Goal: Task Accomplishment & Management: Use online tool/utility

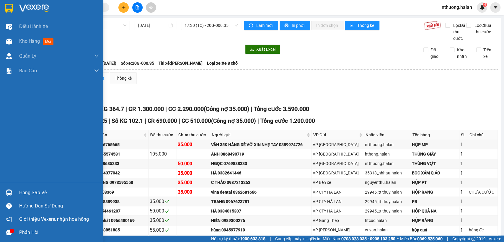
click at [38, 194] on div "Hàng sắp về" at bounding box center [59, 193] width 80 height 9
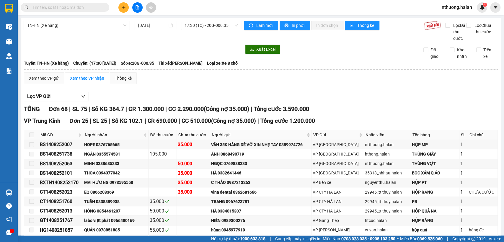
click at [336, 75] on section "Kết quả tìm kiếm ( 0 ) Bộ lọc No Data nthuong.halan 4 Điều hành xe Kho hàng mới…" at bounding box center [252, 121] width 504 height 242
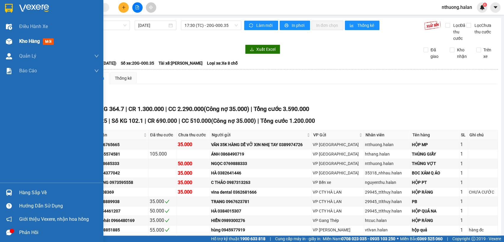
click at [20, 44] on span "Kho hàng" at bounding box center [29, 41] width 21 height 6
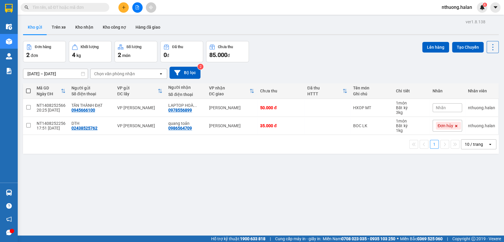
click at [454, 8] on span "nthuong.halan" at bounding box center [457, 7] width 40 height 7
click at [444, 19] on li "Đăng xuất" at bounding box center [457, 18] width 41 height 9
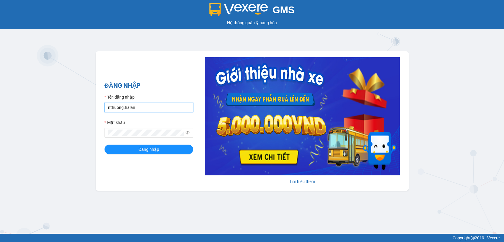
click at [150, 105] on input "nthuong.halan" at bounding box center [149, 107] width 89 height 9
type input "nmquynh.halan"
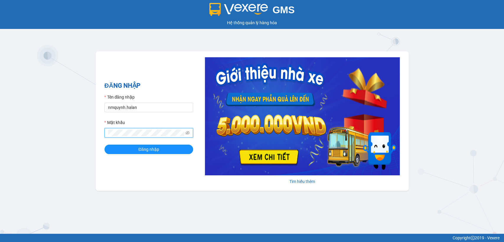
click at [105, 145] on button "Đăng nhập" at bounding box center [149, 149] width 89 height 9
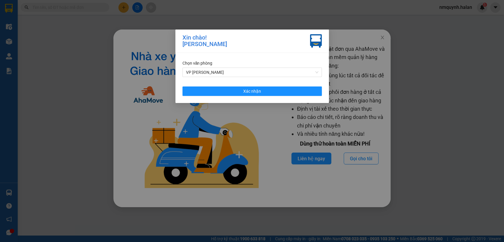
click at [245, 66] on div "Chọn văn phòng" at bounding box center [252, 63] width 139 height 7
click at [245, 66] on div "Chọn văn phòng VP [PERSON_NAME]" at bounding box center [252, 68] width 139 height 17
click at [245, 74] on span "VP [PERSON_NAME]" at bounding box center [252, 72] width 132 height 9
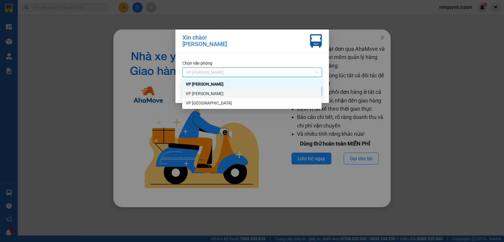
click at [222, 96] on div "VP [PERSON_NAME]" at bounding box center [252, 93] width 132 height 7
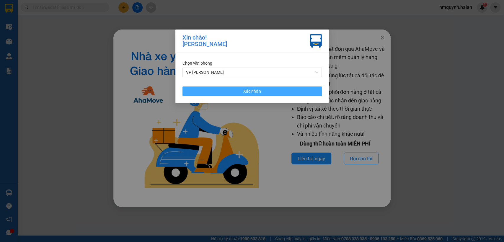
click at [268, 87] on button "Xác nhận" at bounding box center [252, 91] width 139 height 9
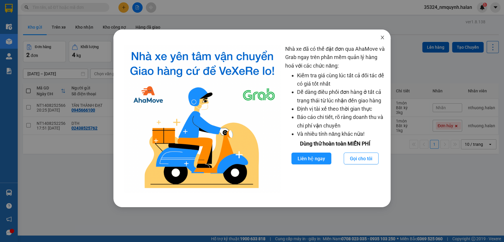
click at [387, 34] on span "Close" at bounding box center [382, 38] width 17 height 17
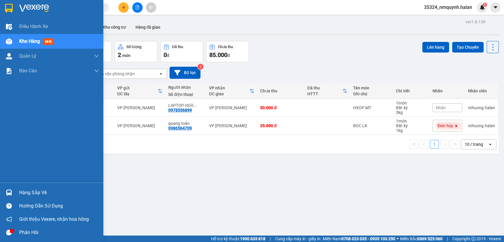
click at [8, 192] on img at bounding box center [9, 193] width 6 height 6
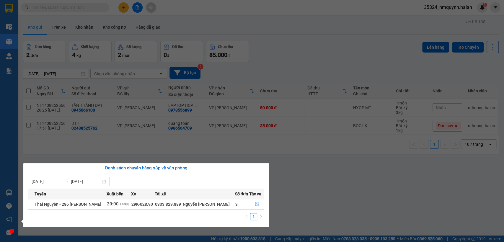
click at [324, 184] on section "Kết quả tìm kiếm ( 0 ) Bộ lọc No Data 35324_nmquynh.halan 5 Điều hành xe Kho hà…" at bounding box center [252, 121] width 504 height 242
click at [324, 184] on div "ver 1.8.138 Kho gửi Trên xe Kho nhận Kho công nợ Hàng đã giao Đơn hàng 2 đơn Kh…" at bounding box center [261, 139] width 481 height 242
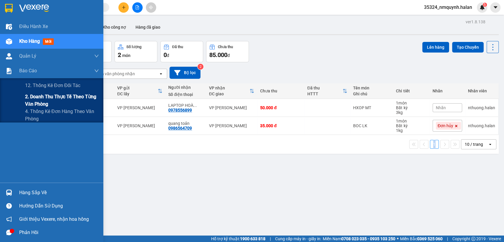
click at [37, 103] on span "2. Doanh thu thực tế theo từng văn phòng" at bounding box center [62, 100] width 74 height 15
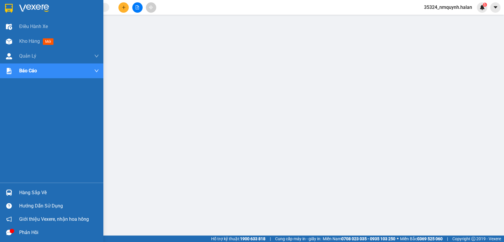
click at [26, 188] on div "Hàng sắp về" at bounding box center [51, 192] width 103 height 13
click at [31, 193] on div "Hàng sắp về" at bounding box center [59, 193] width 80 height 9
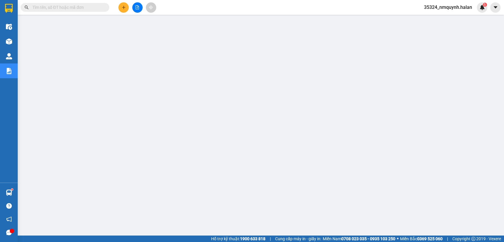
click at [129, 7] on div at bounding box center [137, 7] width 44 height 10
click at [123, 9] on button at bounding box center [124, 7] width 10 height 10
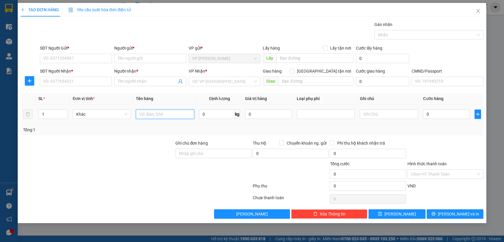
click at [176, 116] on input "text" at bounding box center [165, 114] width 59 height 9
type input "h"
type input "hộp tl"
click at [59, 59] on input "SĐT Người Gửi *" at bounding box center [76, 58] width 72 height 9
type input "0961640127"
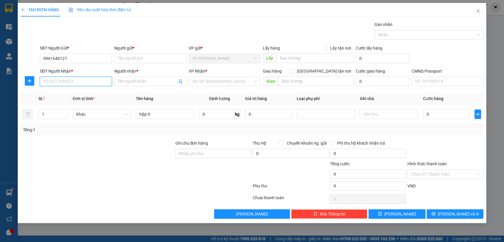
click at [78, 83] on input "SĐT Người Nhận *" at bounding box center [76, 81] width 72 height 9
click at [72, 61] on input "0961640127" at bounding box center [76, 58] width 72 height 9
click at [78, 58] on input "0961640127" at bounding box center [76, 58] width 72 height 9
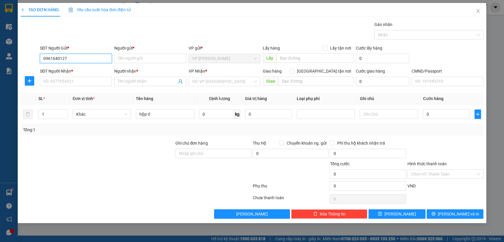
click at [78, 58] on input "0961640127" at bounding box center [76, 58] width 72 height 9
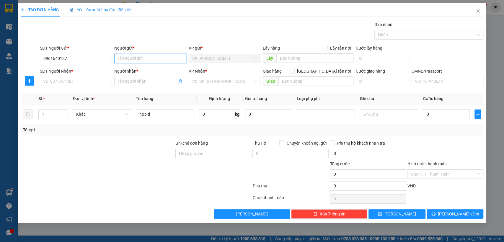
click at [142, 58] on input "Người gửi *" at bounding box center [150, 58] width 72 height 9
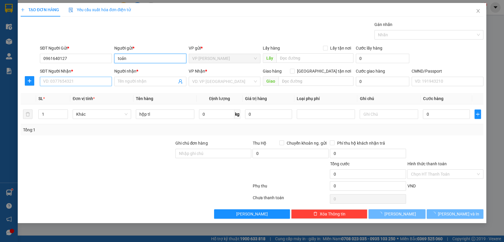
type input "toản"
click at [67, 84] on input "SĐT Người Nhận *" at bounding box center [76, 81] width 72 height 9
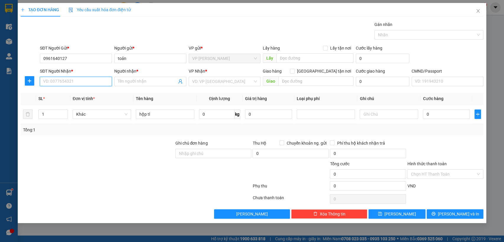
click at [68, 83] on input "SĐT Người Nhận *" at bounding box center [76, 81] width 72 height 9
type input "0987282188"
click at [73, 93] on div "0987282188 - KIÊN" at bounding box center [75, 93] width 65 height 7
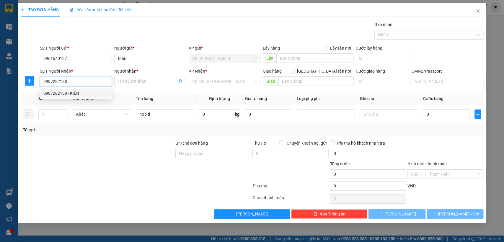
type input "KIÊN"
checkbox input "true"
type input "DỌC ĐƯỜNG CHỢ MỚI"
type input "20.000"
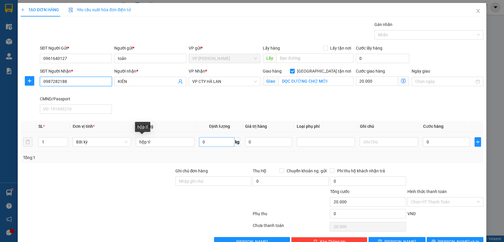
type input "0987282188"
click at [219, 141] on input "0" at bounding box center [216, 141] width 35 height 9
type input "6"
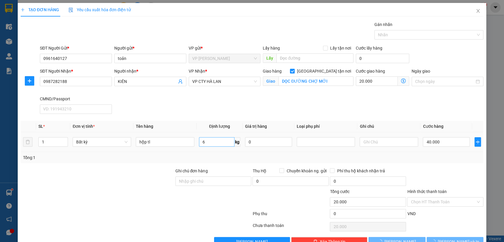
type input "40.000"
type input "60.000"
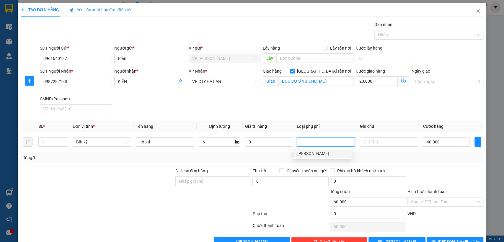
click at [461, 162] on div "Tổng: 1" at bounding box center [252, 157] width 463 height 11
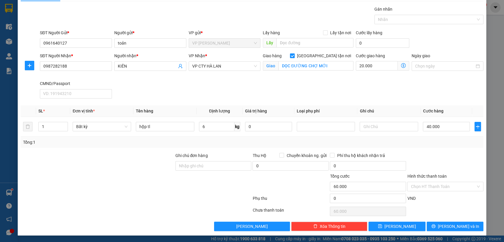
click at [442, 154] on div at bounding box center [445, 162] width 77 height 21
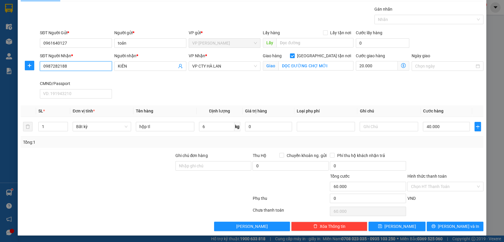
click at [82, 67] on input "0987282188" at bounding box center [76, 65] width 72 height 9
click at [166, 99] on div "SĐT Người Nhận * 0987282188 0987282188 Người nhận * KIÊN VP Nhận * VP CTY HÀ LA…" at bounding box center [262, 77] width 446 height 48
click at [166, 99] on div "SĐT Người Nhận * 0987282188 Người nhận * KIÊN VP Nhận * VP CTY HÀ LAN Giao hàng…" at bounding box center [262, 77] width 446 height 48
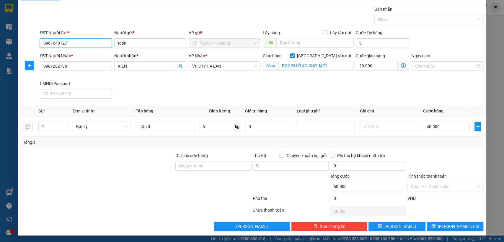
click at [99, 41] on input "0961640127" at bounding box center [76, 42] width 72 height 9
type input "0912833127"
type input "TOẢN"
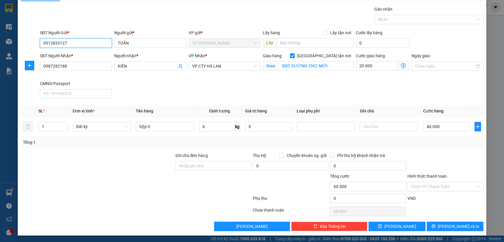
type input "0912833127"
click at [426, 150] on div "Transit Pickup Surcharge Ids Transit Deliver Surcharge Ids Transit Deliver Surc…" at bounding box center [252, 118] width 463 height 225
click at [450, 183] on input "Hình thức thanh toán" at bounding box center [443, 186] width 65 height 9
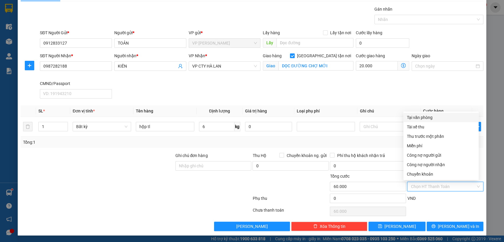
click at [431, 117] on div "Tại văn phòng" at bounding box center [441, 117] width 68 height 7
type input "0"
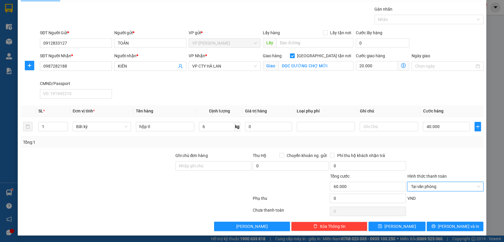
click at [398, 97] on div "SĐT Người Nhận * 0987282188 Người nhận * KIÊN VP Nhận * VP CTY HÀ LAN Giao hàng…" at bounding box center [262, 77] width 446 height 48
click at [450, 224] on span "[PERSON_NAME] và In" at bounding box center [458, 226] width 41 height 7
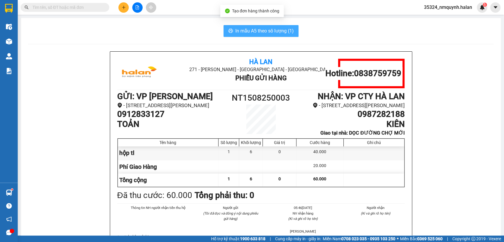
click at [262, 25] on button "In mẫu A5 theo số lượng (1)" at bounding box center [261, 31] width 75 height 12
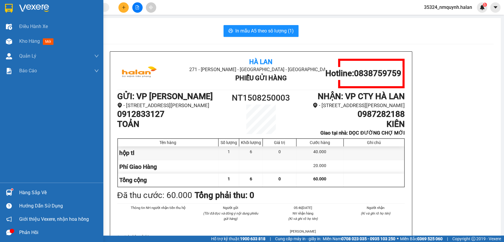
click at [33, 186] on div "Hàng sắp về" at bounding box center [51, 192] width 103 height 13
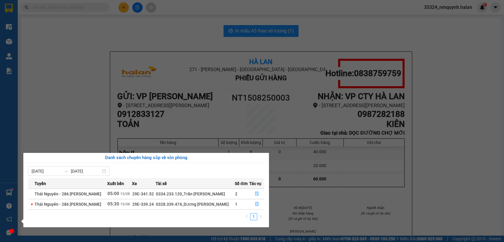
click at [348, 194] on section "Kết quả tìm kiếm ( 0 ) Bộ lọc No Data 35324_nmquynh.halan 5 Điều hành xe Kho hà…" at bounding box center [252, 121] width 504 height 242
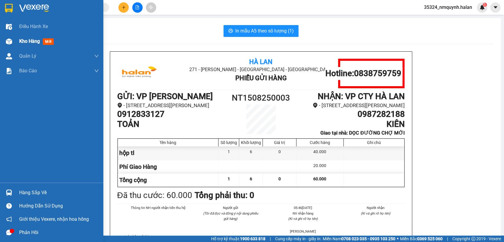
click at [35, 37] on div "Kho hàng mới" at bounding box center [59, 41] width 80 height 15
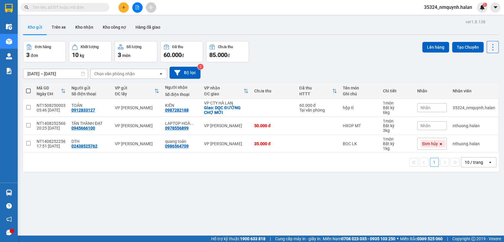
click at [334, 41] on div "Đơn hàng 3 đơn Khối lượng 10 kg Số lượng 3 món Đã thu 60.000 đ Chưa thu 85.000 …" at bounding box center [261, 51] width 476 height 21
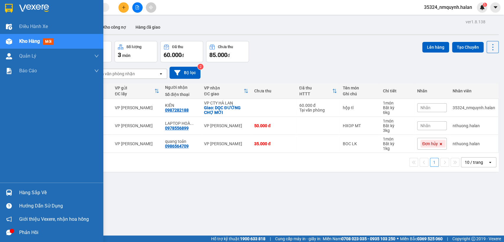
click at [26, 197] on div "Hàng sắp về" at bounding box center [59, 193] width 80 height 9
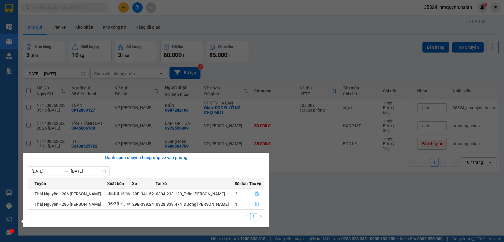
click at [3, 189] on div "Điều hành xe Kho hàng mới Quản [PERSON_NAME] lý chuyến Quản lý kiểm kho Báo cáo…" at bounding box center [9, 121] width 18 height 242
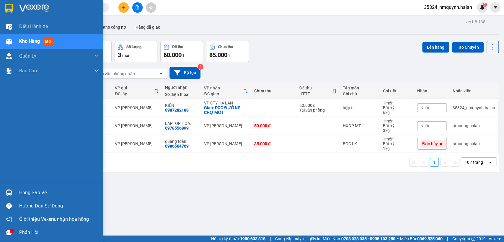
click at [4, 189] on div at bounding box center [9, 193] width 10 height 10
click at [4, 189] on div "Điều hành xe Kho hàng mới Quản [PERSON_NAME] lý chuyến Quản lý kiểm kho Báo cáo…" at bounding box center [51, 121] width 103 height 242
click at [39, 194] on div "Hàng sắp về" at bounding box center [59, 193] width 80 height 9
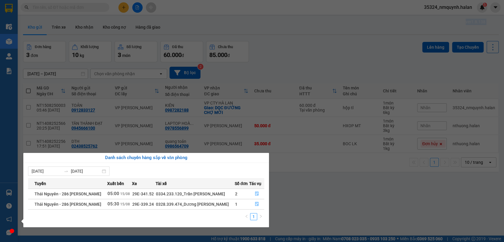
click at [375, 158] on section "Kết quả tìm kiếm ( 0 ) Bộ lọc No Data 35324_nmquynh.halan 5 Điều hành xe Kho hà…" at bounding box center [252, 121] width 504 height 242
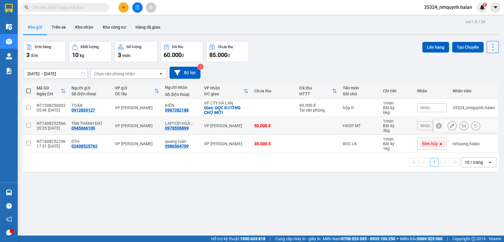
click at [370, 125] on div "HXOP MT" at bounding box center [360, 126] width 34 height 5
checkbox input "true"
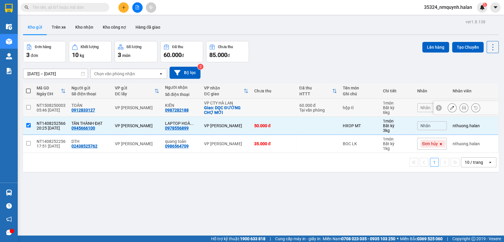
click at [369, 108] on div "hộp tl" at bounding box center [360, 108] width 34 height 5
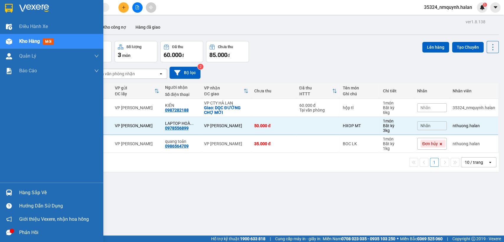
click at [27, 190] on div "Hàng sắp về" at bounding box center [59, 193] width 80 height 9
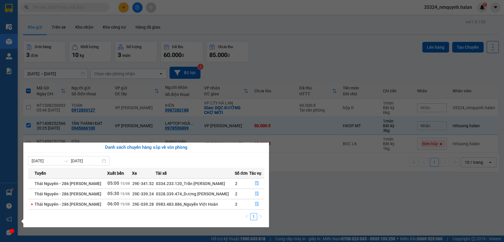
click at [9, 192] on div "Điều hành xe Kho hàng mới Quản [PERSON_NAME] lý chuyến Quản lý kiểm kho Báo cáo…" at bounding box center [9, 121] width 18 height 242
click at [9, 192] on img at bounding box center [9, 193] width 6 height 6
click at [9, 192] on div "Điều hành xe Kho hàng mới Quản [PERSON_NAME] lý chuyến Quản lý kiểm kho Báo cáo…" at bounding box center [9, 121] width 18 height 242
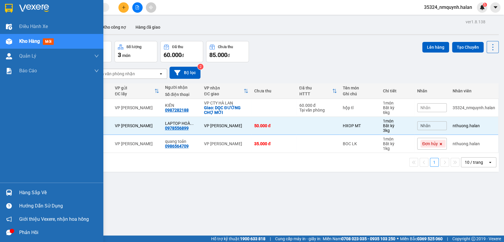
click at [0, 189] on div "Hàng sắp về" at bounding box center [51, 192] width 103 height 13
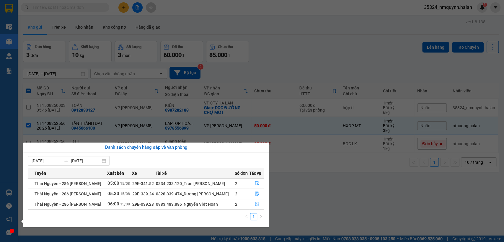
click at [345, 184] on section "Kết quả tìm kiếm ( 0 ) Bộ lọc No Data 35324_nmquynh.halan 5 Điều hành xe Kho hà…" at bounding box center [252, 121] width 504 height 242
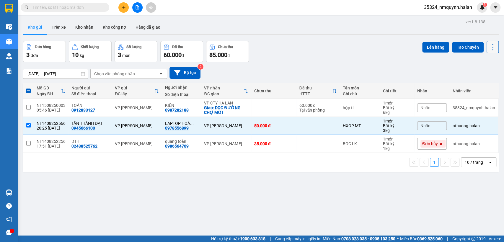
click at [490, 48] on icon at bounding box center [493, 47] width 8 height 8
click at [490, 46] on icon at bounding box center [493, 47] width 8 height 8
click at [488, 82] on div "Làm mới" at bounding box center [477, 84] width 35 height 6
click at [488, 82] on div "[DATE] – [DATE] Press the down arrow key to interact with the calendar and sele…" at bounding box center [261, 72] width 476 height 21
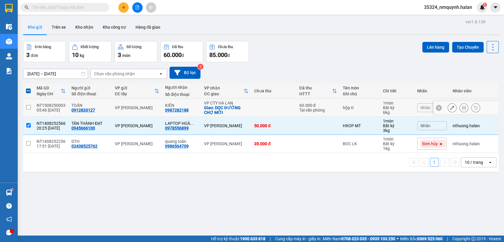
click at [300, 111] on div "Tại văn phòng" at bounding box center [318, 110] width 38 height 5
checkbox input "true"
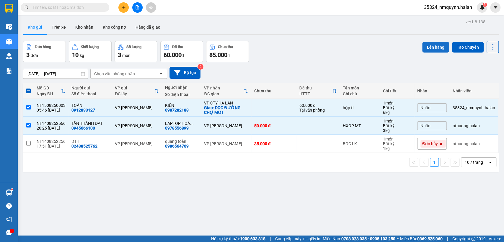
click at [426, 43] on button "Lên hàng" at bounding box center [436, 47] width 27 height 11
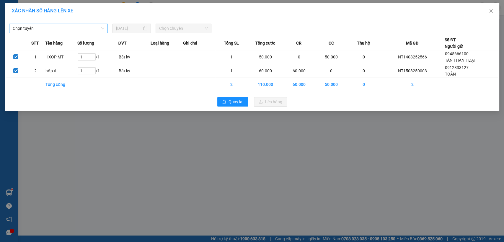
click at [72, 28] on span "Chọn tuyến" at bounding box center [59, 28] width 92 height 9
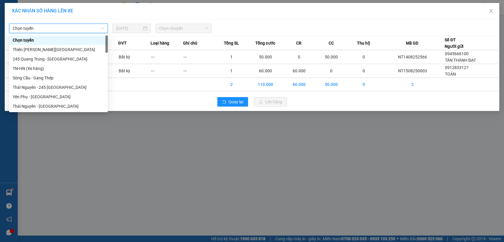
click at [72, 28] on span "Chọn tuyến" at bounding box center [59, 28] width 92 height 9
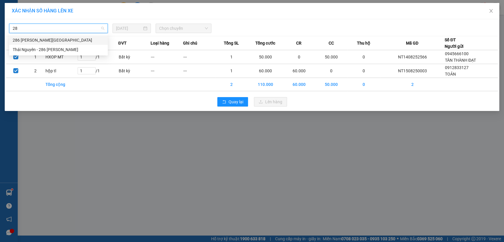
type input "286"
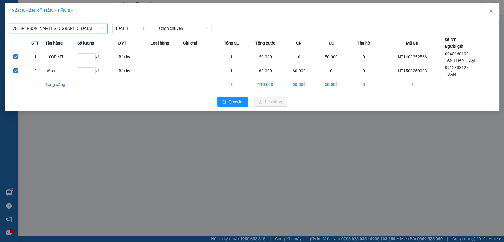
click at [168, 28] on span "Chọn chuyến" at bounding box center [183, 28] width 48 height 9
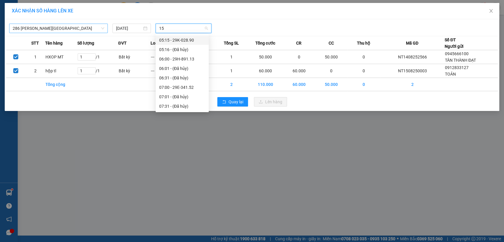
type input "152"
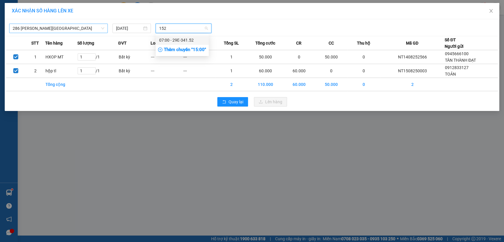
click at [179, 41] on div "07:00 - 29E-341.52" at bounding box center [182, 40] width 46 height 7
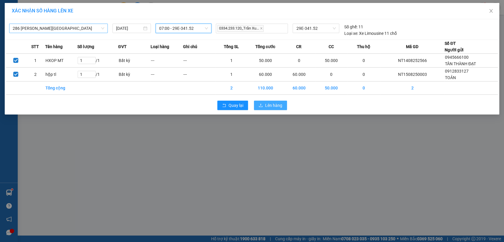
click at [273, 106] on span "Lên hàng" at bounding box center [273, 105] width 17 height 7
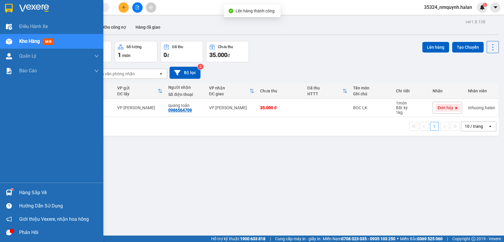
click at [45, 198] on div "ver 1.8.138 Kho gửi Trên xe Kho nhận Kho công nợ Hàng đã giao Đơn hàng 1 đơn Kh…" at bounding box center [261, 139] width 481 height 242
click at [14, 195] on div "Hàng sắp về" at bounding box center [51, 192] width 103 height 13
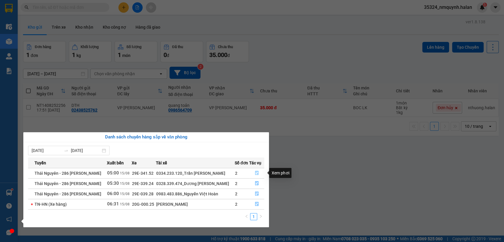
click at [258, 170] on button "button" at bounding box center [257, 173] width 14 height 9
click at [258, 170] on main "ver 1.8.138 Kho gửi Trên xe Kho nhận Kho công nợ Hàng đã giao Đơn hàng 1 đơn Kh…" at bounding box center [252, 118] width 504 height 236
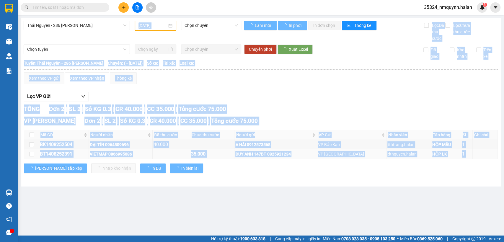
type input "[DATE]"
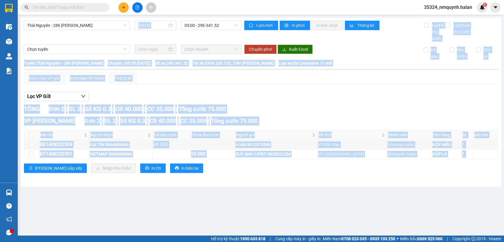
click at [28, 135] on th at bounding box center [31, 135] width 15 height 10
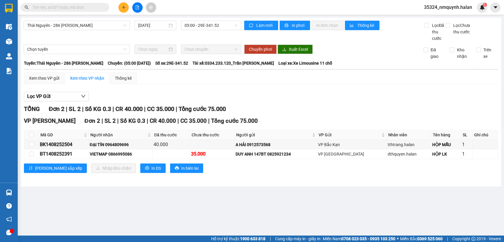
click at [28, 135] on th at bounding box center [31, 135] width 15 height 10
click at [29, 134] on input "checkbox" at bounding box center [31, 135] width 5 height 5
checkbox input "true"
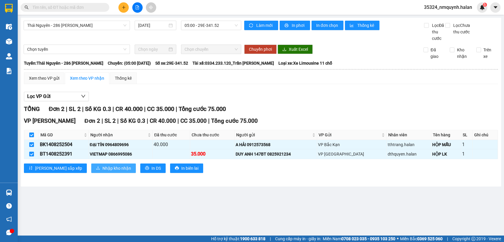
click at [103, 168] on span "Nhập kho nhận" at bounding box center [117, 168] width 29 height 7
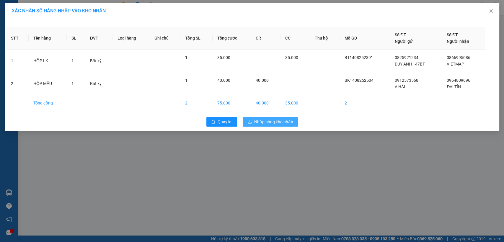
click at [275, 122] on span "Nhập hàng kho nhận" at bounding box center [273, 122] width 39 height 7
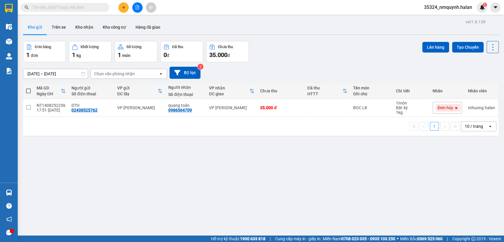
click at [126, 5] on button at bounding box center [124, 7] width 10 height 10
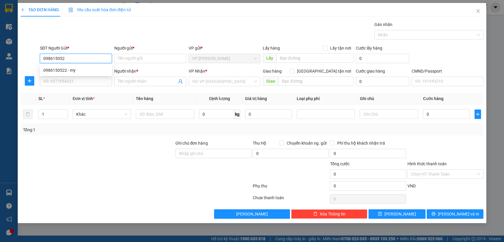
type input "0986150522"
type input "my"
type input "0986150522"
click at [75, 86] on input "SĐT Người Nhận *" at bounding box center [76, 81] width 72 height 9
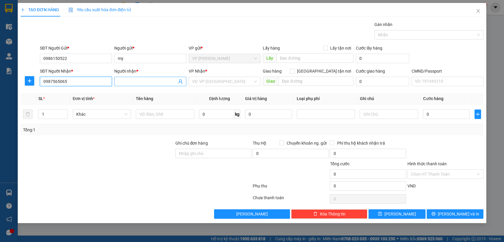
type input "0987565065"
click at [139, 77] on span at bounding box center [150, 81] width 72 height 9
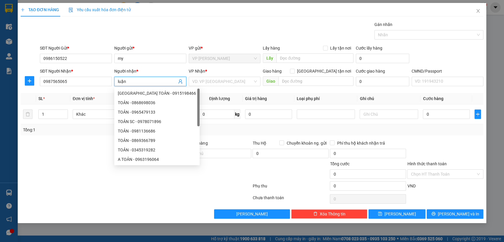
type input "luận"
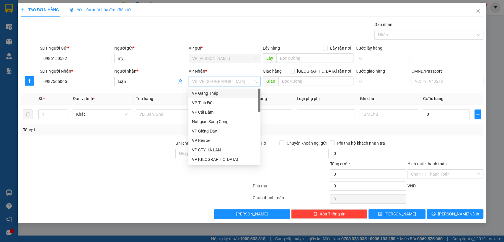
click at [230, 82] on input "search" at bounding box center [222, 81] width 61 height 9
type input "s"
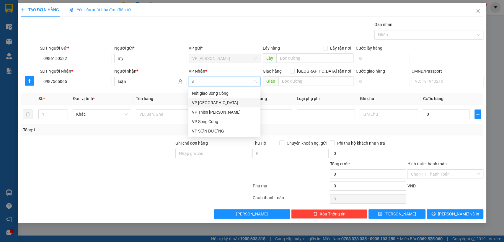
click at [210, 98] on div "VP [GEOGRAPHIC_DATA]" at bounding box center [225, 102] width 72 height 9
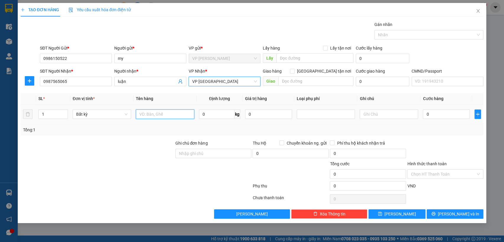
click at [161, 116] on input "text" at bounding box center [165, 114] width 59 height 9
type input "bọc đồ khô"
type input "1"
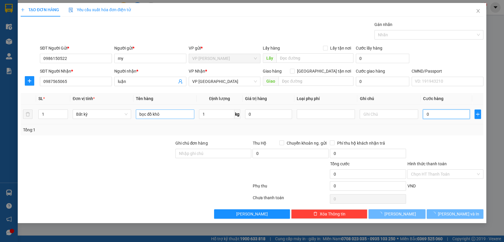
type input "35.000"
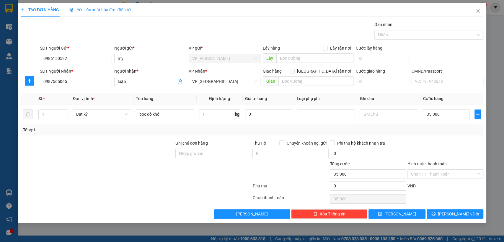
click at [451, 131] on div "Tổng: 1" at bounding box center [252, 130] width 459 height 7
click at [454, 176] on input "Hình thức thanh toán" at bounding box center [443, 174] width 65 height 9
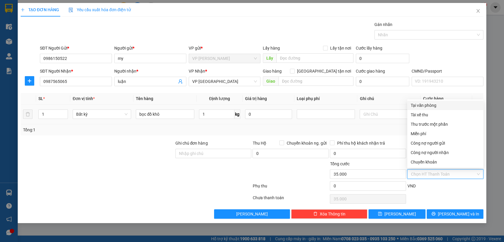
click at [454, 106] on div "Tại văn phòng" at bounding box center [445, 105] width 69 height 7
type input "0"
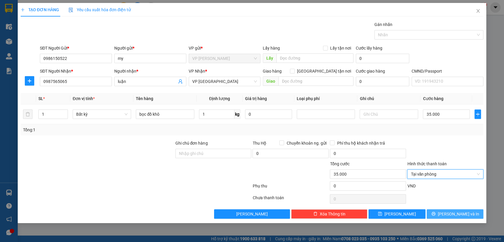
click at [461, 212] on span "[PERSON_NAME] và In" at bounding box center [458, 214] width 41 height 7
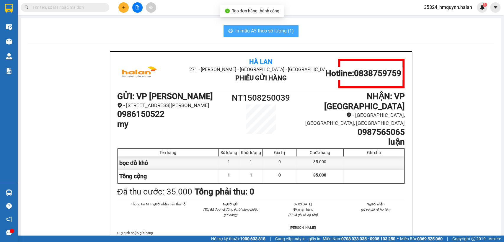
click at [273, 30] on span "In mẫu A5 theo số lượng (1)" at bounding box center [265, 30] width 59 height 7
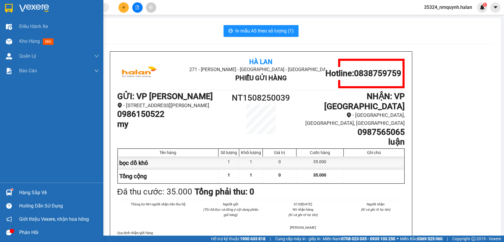
click at [15, 198] on div "Hàng sắp về" at bounding box center [51, 192] width 103 height 13
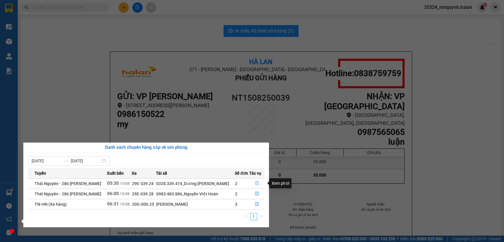
click at [259, 185] on button "button" at bounding box center [257, 183] width 14 height 9
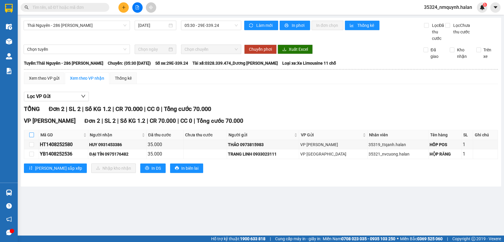
click at [31, 134] on input "checkbox" at bounding box center [31, 135] width 5 height 5
checkbox input "false"
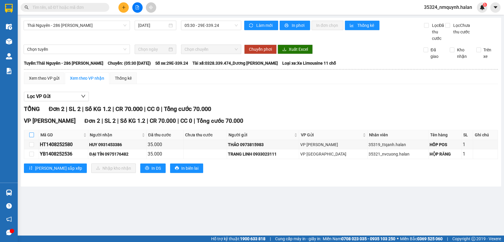
click at [32, 135] on input "checkbox" at bounding box center [31, 135] width 5 height 5
checkbox input "true"
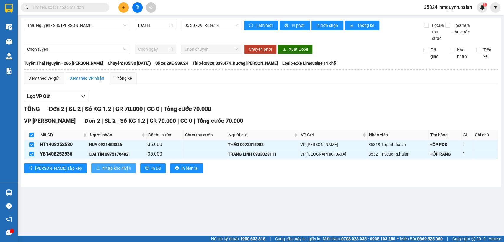
click at [91, 164] on button "Nhập kho nhận" at bounding box center [113, 168] width 45 height 9
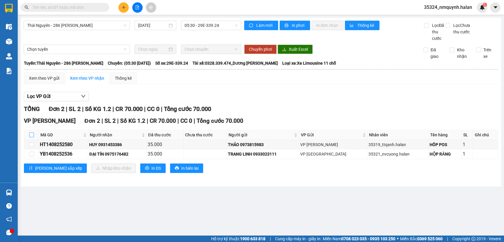
click at [30, 134] on input "checkbox" at bounding box center [31, 135] width 5 height 5
checkbox input "true"
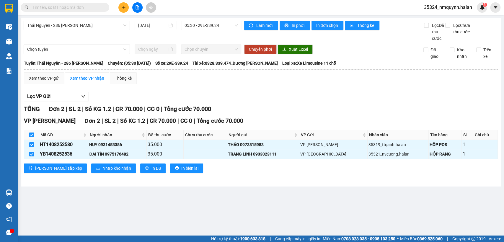
click at [30, 134] on input "checkbox" at bounding box center [31, 135] width 5 height 5
checkbox input "false"
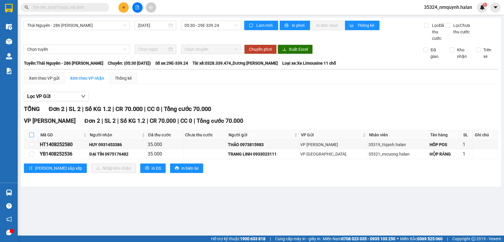
click at [30, 136] on input "checkbox" at bounding box center [31, 135] width 5 height 5
checkbox input "true"
click at [30, 136] on input "checkbox" at bounding box center [31, 135] width 5 height 5
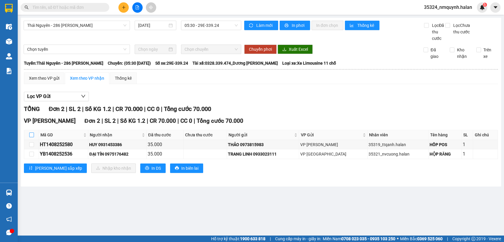
checkbox input "false"
click at [31, 136] on input "checkbox" at bounding box center [31, 135] width 5 height 5
checkbox input "true"
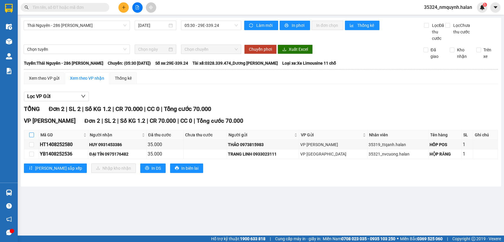
checkbox input "true"
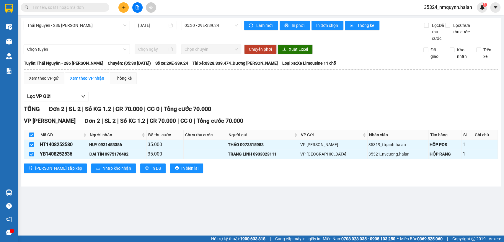
click at [31, 136] on input "checkbox" at bounding box center [31, 135] width 5 height 5
checkbox input "false"
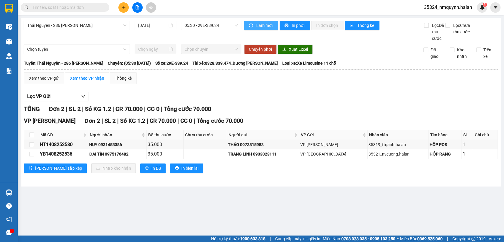
click at [265, 28] on span "Làm mới" at bounding box center [265, 25] width 17 height 7
click at [29, 134] on input "checkbox" at bounding box center [31, 135] width 5 height 5
checkbox input "true"
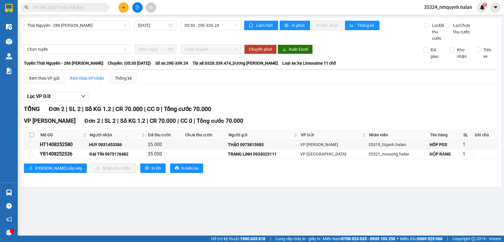
click at [29, 134] on input "checkbox" at bounding box center [31, 135] width 5 height 5
checkbox input "false"
click at [29, 133] on input "checkbox" at bounding box center [31, 135] width 5 height 5
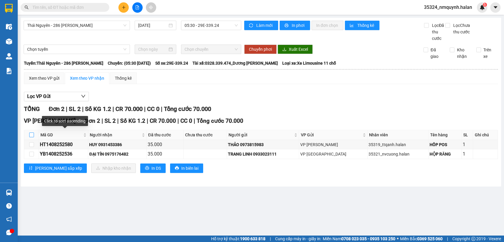
checkbox input "true"
click at [29, 133] on input "checkbox" at bounding box center [31, 135] width 5 height 5
checkbox input "false"
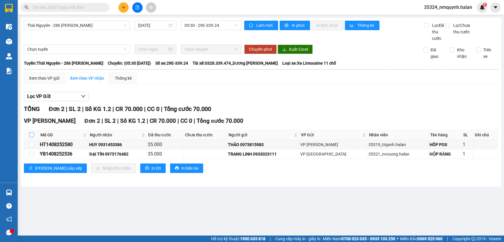
checkbox input "false"
click at [29, 133] on input "checkbox" at bounding box center [31, 135] width 5 height 5
checkbox input "true"
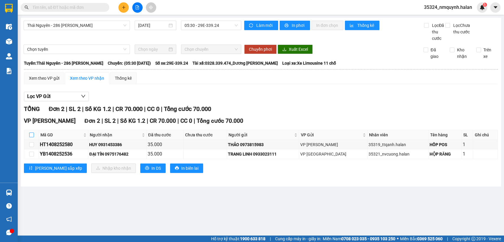
checkbox input "true"
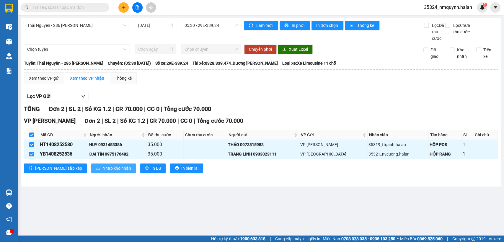
click at [103, 166] on span "Nhập kho nhận" at bounding box center [117, 168] width 29 height 7
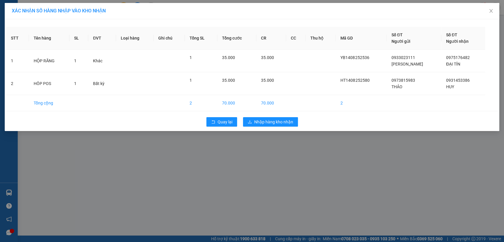
click at [301, 120] on div "Quay lại Nhập hàng kho nhận" at bounding box center [252, 121] width 492 height 15
click at [251, 125] on button "Nhập hàng kho nhận" at bounding box center [270, 121] width 55 height 9
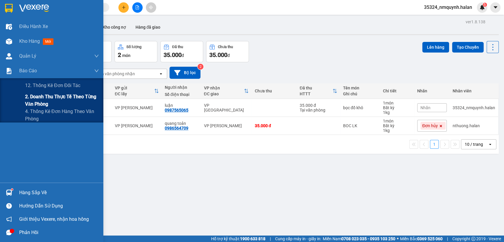
click at [58, 106] on span "2. Doanh thu thực tế theo từng văn phòng" at bounding box center [62, 100] width 74 height 15
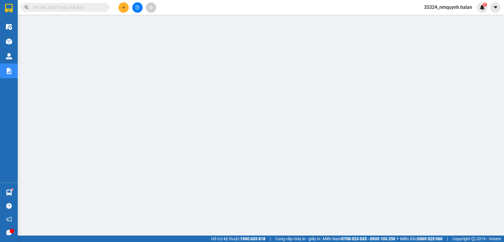
click at [91, 10] on input "text" at bounding box center [68, 7] width 70 height 7
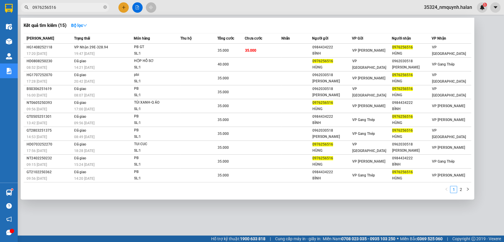
type input "0976256516"
click at [126, 8] on div at bounding box center [252, 121] width 504 height 242
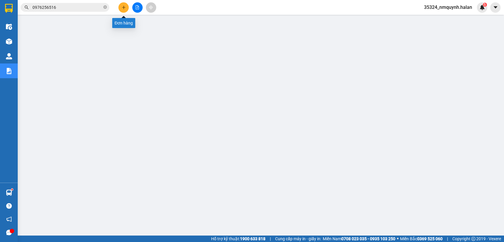
click at [126, 8] on button at bounding box center [124, 7] width 10 height 10
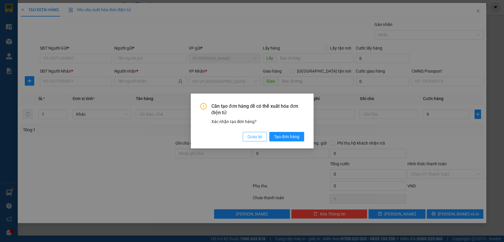
click at [258, 139] on span "Quay lại" at bounding box center [255, 137] width 15 height 7
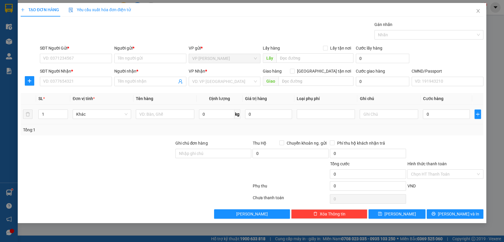
click at [155, 109] on div at bounding box center [165, 114] width 59 height 12
click at [88, 59] on input "SĐT Người Gửi *" at bounding box center [76, 58] width 72 height 9
type input "0382483999"
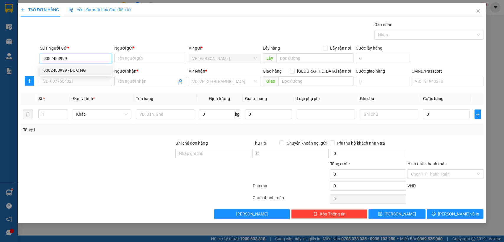
click at [69, 69] on div "0382483999 - DƯƠNG" at bounding box center [75, 70] width 65 height 7
type input "DƯƠNG"
type input "0382483999"
click at [73, 80] on input "SĐT Người Nhận *" at bounding box center [76, 81] width 72 height 9
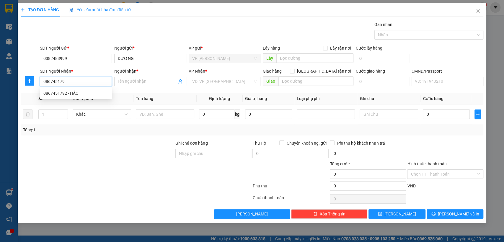
type input "0867451792"
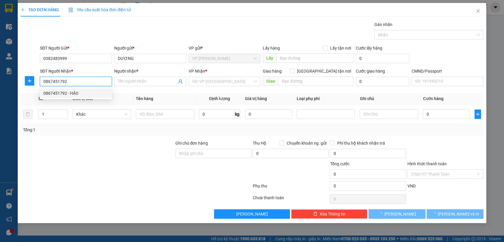
type input "HẢO"
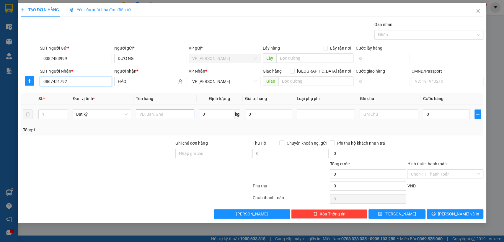
type input "0867451792"
click at [173, 112] on input "text" at bounding box center [165, 114] width 59 height 9
type input "HỘP MH"
type input "1"
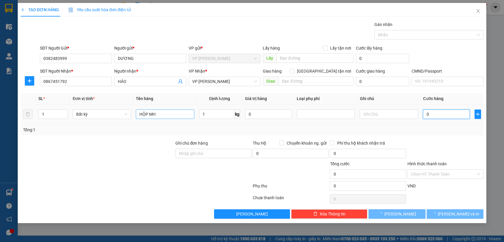
type input "35.000"
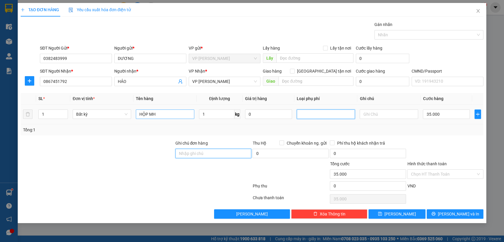
type input "35.000"
click at [210, 112] on input "1" at bounding box center [216, 114] width 35 height 9
type input "4"
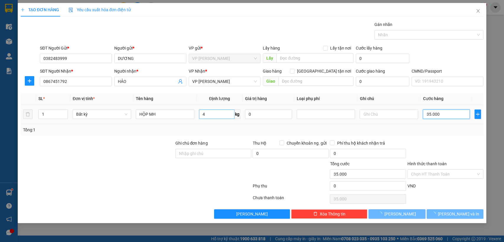
type input "40.000"
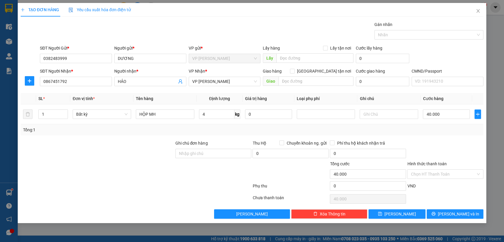
click at [468, 154] on div at bounding box center [445, 150] width 77 height 21
click at [158, 114] on input "HỘP MH" at bounding box center [165, 114] width 59 height 9
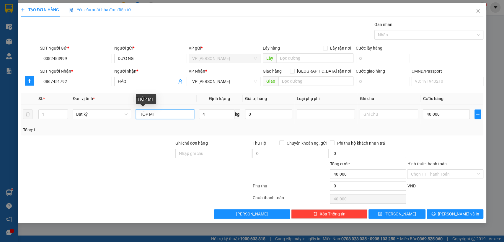
type input "HỘP MT"
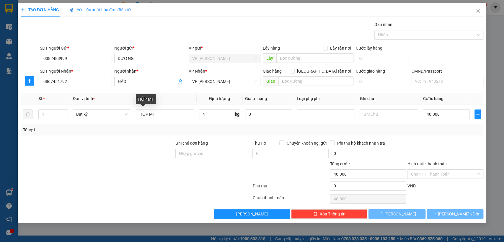
click at [455, 147] on div at bounding box center [445, 150] width 77 height 21
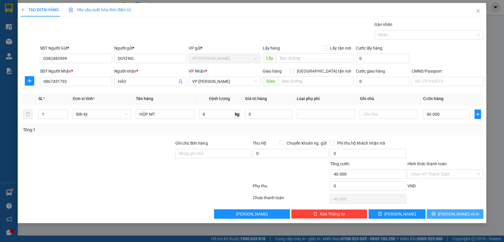
click at [454, 214] on span "[PERSON_NAME] và In" at bounding box center [458, 214] width 41 height 7
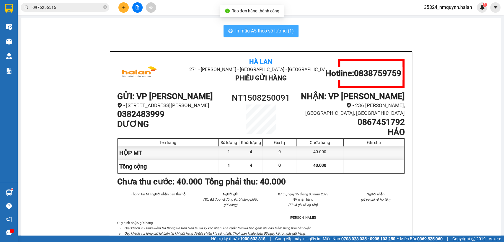
click at [276, 35] on button "In mẫu A5 theo số lượng (1)" at bounding box center [261, 31] width 75 height 12
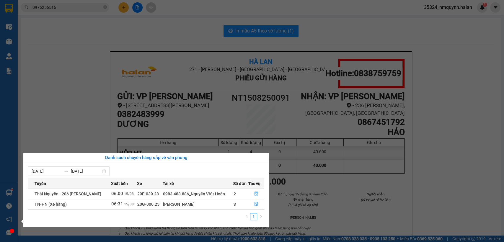
click at [338, 174] on section "Kết quả tìm kiếm ( 15 ) Bộ lọc Mã ĐH Trạng thái Món hàng Thu hộ Tổng cước Chưa …" at bounding box center [252, 121] width 504 height 242
click at [338, 173] on div "40.000" at bounding box center [320, 166] width 47 height 13
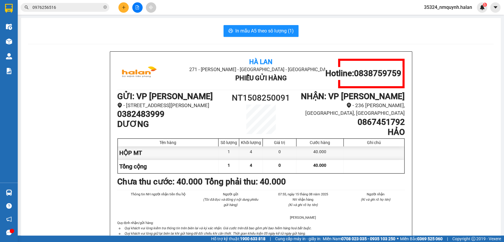
click at [338, 173] on div "40.000" at bounding box center [320, 166] width 47 height 13
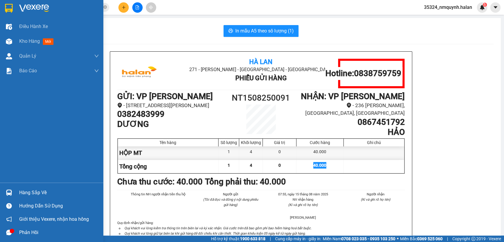
click at [21, 46] on div "Kho hàng mới" at bounding box center [59, 41] width 80 height 15
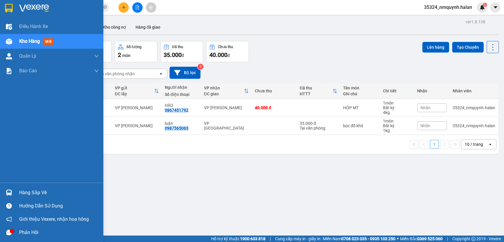
click at [12, 168] on div "Điều hành xe Kho hàng mới Quản [PERSON_NAME] lý chuyến Quản lý kiểm kho Báo cáo…" at bounding box center [51, 101] width 103 height 164
click at [14, 175] on div "Điều hành xe Kho hàng mới Quản [PERSON_NAME] lý chuyến Quản lý kiểm kho Báo cáo…" at bounding box center [51, 101] width 103 height 164
click at [26, 187] on div "Hàng sắp về" at bounding box center [51, 192] width 103 height 13
click at [26, 187] on div "Điều hành xe Kho hàng mới Quản [PERSON_NAME] lý chuyến Quản lý kiểm kho Báo cáo…" at bounding box center [51, 121] width 103 height 242
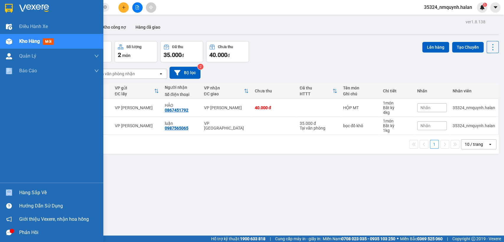
click at [26, 187] on div "Hàng sắp về" at bounding box center [51, 192] width 103 height 13
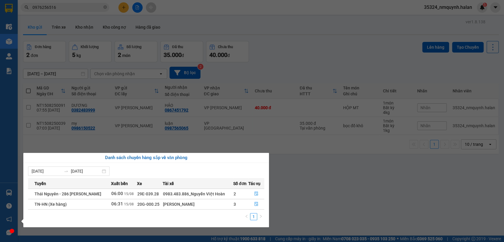
click at [342, 188] on section "Kết quả tìm kiếm ( 15 ) Bộ lọc Mã ĐH Trạng thái Món hàng Thu hộ Tổng cước Chưa …" at bounding box center [252, 121] width 504 height 242
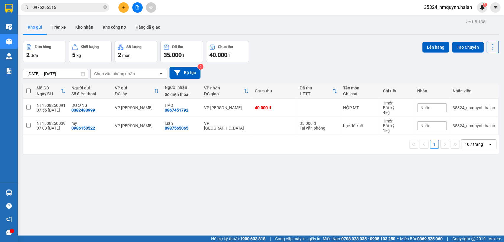
click at [68, 9] on input "0976256516" at bounding box center [68, 7] width 70 height 7
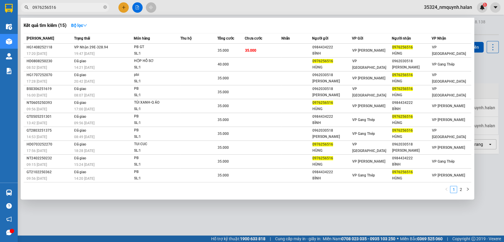
click at [68, 9] on input "0976256516" at bounding box center [68, 7] width 70 height 7
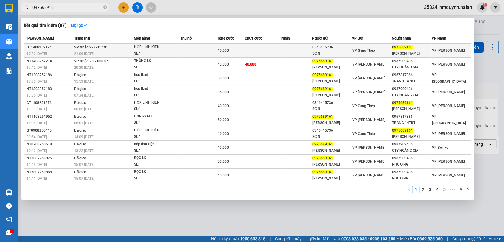
type input "0975689161"
click at [288, 50] on td at bounding box center [297, 51] width 31 height 14
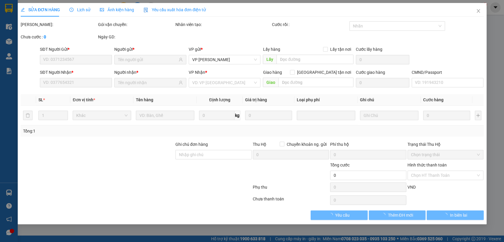
type input "0346415736"
type input "SƠN"
type input "0975689161"
type input "[PERSON_NAME]"
type input "40.000"
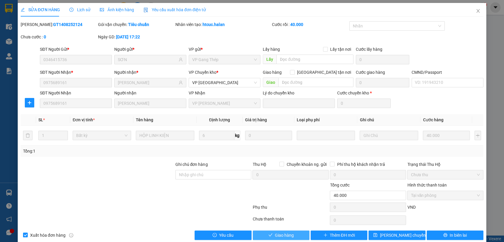
click at [281, 232] on span "Giao hàng" at bounding box center [284, 235] width 19 height 7
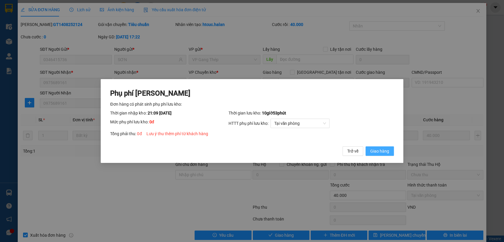
click at [381, 152] on span "Giao hàng" at bounding box center [380, 151] width 19 height 7
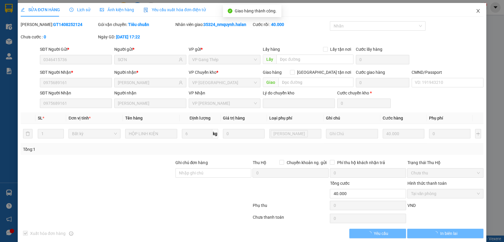
click at [476, 11] on icon "close" at bounding box center [478, 11] width 5 height 5
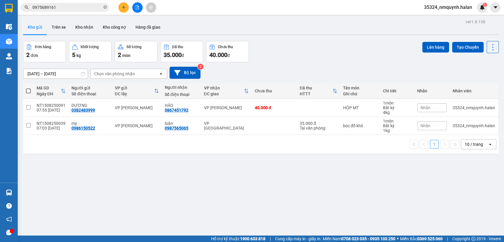
click at [95, 9] on input "0975689161" at bounding box center [68, 7] width 70 height 7
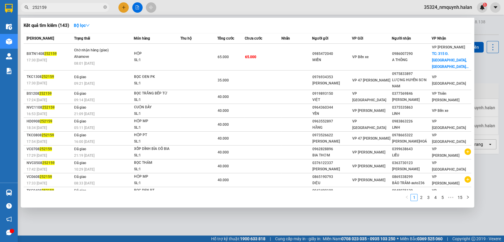
type input "252159"
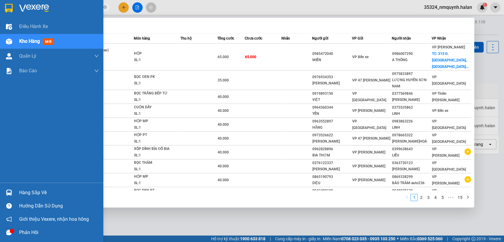
click at [20, 192] on div "Hàng sắp về" at bounding box center [59, 193] width 80 height 9
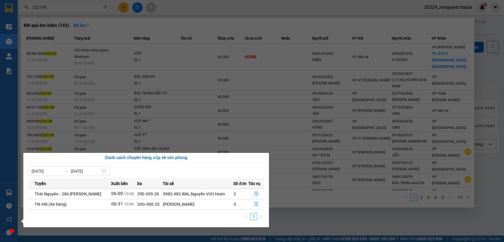
click at [351, 212] on section "Kết quả tìm kiếm ( 143 ) Bộ lọc Mã ĐH Trạng thái Món hàng Thu hộ Tổng cước Chưa…" at bounding box center [252, 121] width 504 height 242
click at [351, 212] on div at bounding box center [252, 121] width 504 height 242
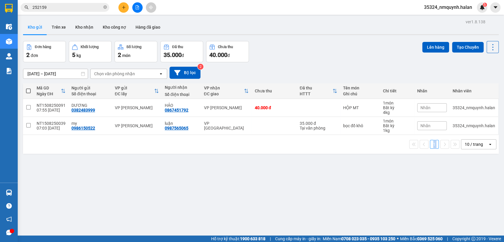
click at [351, 212] on div "ver 1.8.138 Kho gửi Trên xe Kho nhận Kho công nợ Hàng đã giao Đơn hàng 2 đơn Kh…" at bounding box center [261, 139] width 481 height 242
click at [489, 46] on icon at bounding box center [493, 47] width 8 height 8
click at [479, 86] on span "Làm mới" at bounding box center [479, 84] width 16 height 6
click at [489, 46] on icon at bounding box center [493, 47] width 8 height 8
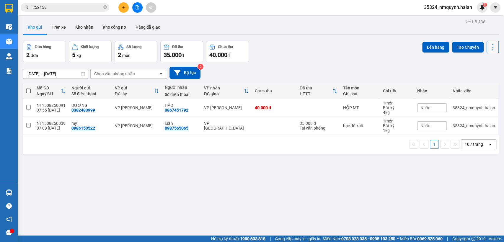
click at [489, 48] on icon at bounding box center [493, 47] width 8 height 8
click at [482, 84] on span "Làm mới" at bounding box center [479, 84] width 16 height 6
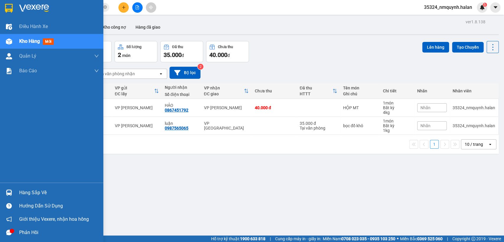
click at [47, 187] on div "Hàng sắp về" at bounding box center [51, 192] width 103 height 13
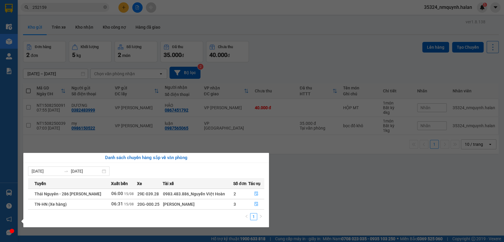
click at [390, 168] on section "Kết quả tìm kiếm ( 143 ) Bộ lọc Mã ĐH Trạng thái Món hàng Thu hộ Tổng cước Chưa…" at bounding box center [252, 121] width 504 height 242
click at [390, 168] on div "ver 1.8.138 Kho gửi Trên xe Kho nhận Kho công nợ Hàng đã giao Đơn hàng 2 đơn Kh…" at bounding box center [261, 139] width 481 height 242
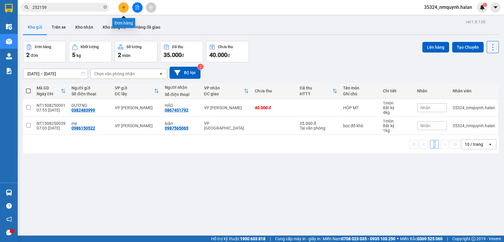
click at [121, 9] on button at bounding box center [124, 7] width 10 height 10
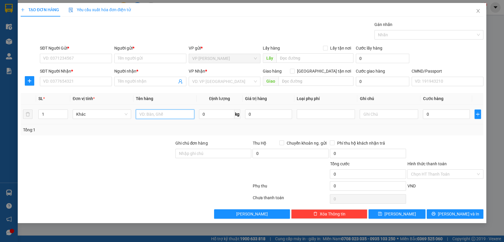
click at [158, 115] on input "text" at bounding box center [165, 114] width 59 height 9
click at [162, 114] on input "XỐP TRÚNG, CHIM" at bounding box center [165, 114] width 59 height 9
type input "XỐP TRÚNGƯ, CHIM"
click at [87, 55] on input "SĐT Người Gửi *" at bounding box center [76, 58] width 72 height 9
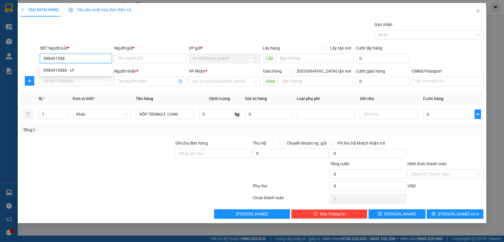
type input "0984914586"
type input "LÝ"
type input "0984914586"
click at [76, 85] on input "SĐT Người Nhận *" at bounding box center [76, 81] width 72 height 9
type input "0969221411"
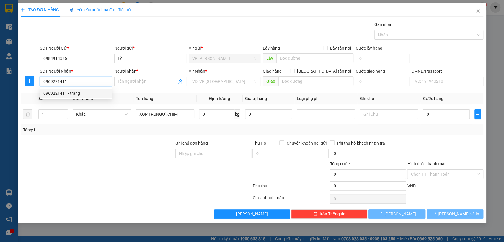
type input "trang"
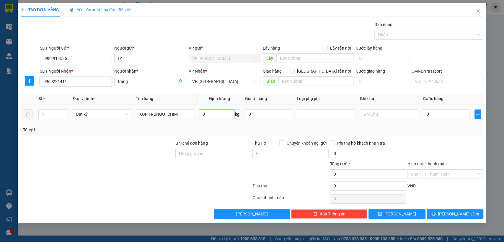
type input "0969221411"
click at [208, 113] on input "0" at bounding box center [216, 114] width 35 height 9
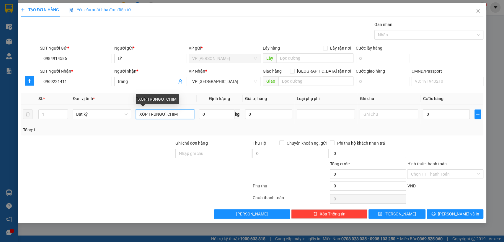
click at [182, 113] on input "XỐP TRÚNGƯ, CHIM" at bounding box center [165, 114] width 59 height 9
click at [199, 110] on input "0" at bounding box center [216, 114] width 35 height 9
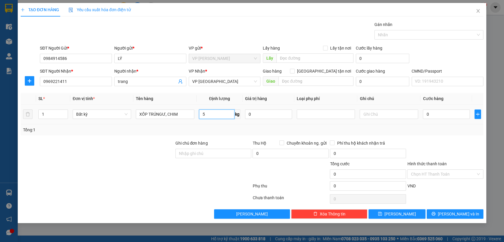
type input "5"
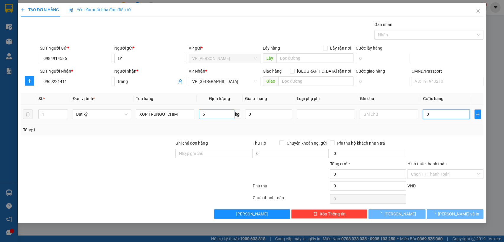
type input "40.000"
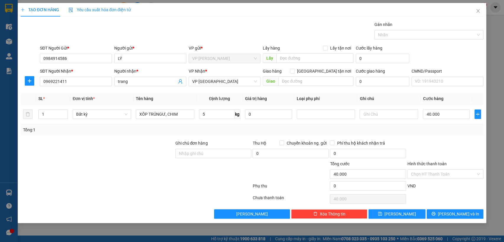
click at [440, 135] on div "Tổng: 1" at bounding box center [252, 129] width 463 height 11
click at [449, 214] on button "[PERSON_NAME] và In" at bounding box center [455, 214] width 57 height 9
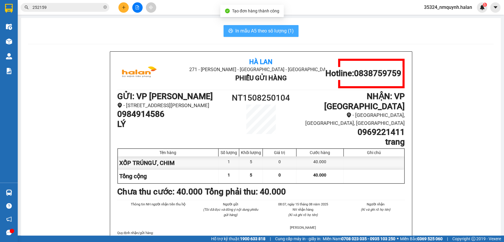
click at [263, 35] on button "In mẫu A5 theo số lượng (1)" at bounding box center [261, 31] width 75 height 12
click at [83, 11] on span "252159" at bounding box center [65, 7] width 89 height 9
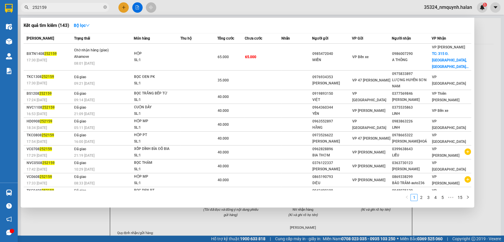
click at [127, 11] on div at bounding box center [252, 121] width 504 height 242
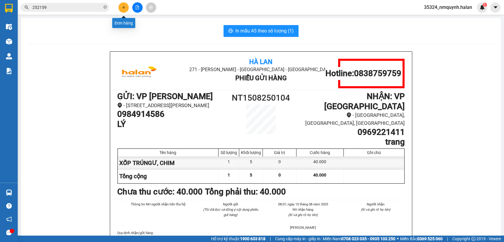
click at [125, 8] on icon "plus" at bounding box center [124, 7] width 4 height 4
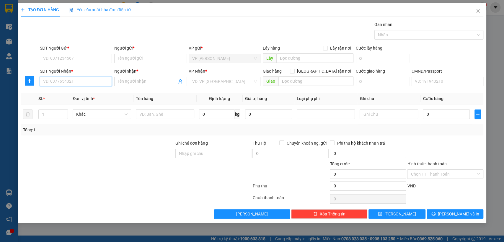
click at [71, 82] on input "SĐT Người Nhận *" at bounding box center [76, 81] width 72 height 9
type input "0982059699"
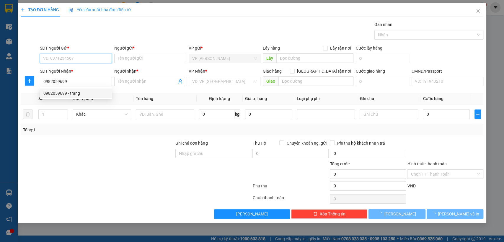
click at [86, 54] on input "SĐT Người Gửi *" at bounding box center [76, 58] width 72 height 9
type input "trang"
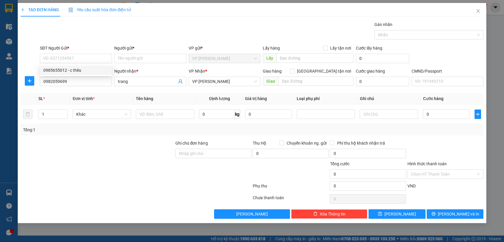
click at [137, 76] on div "Người nhận *" at bounding box center [150, 72] width 72 height 9
click at [137, 81] on input "trang" at bounding box center [147, 81] width 59 height 7
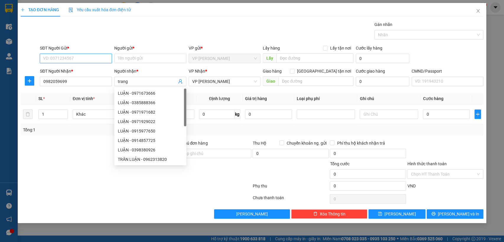
click at [80, 58] on input "SĐT Người Gửi *" at bounding box center [76, 58] width 72 height 9
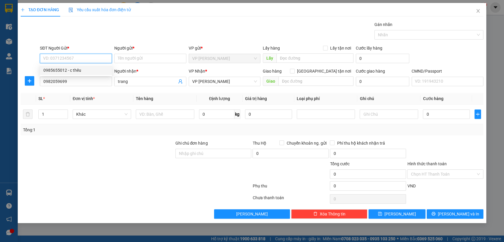
click at [77, 69] on div "0985655012 - c thêu" at bounding box center [75, 70] width 65 height 7
type input "0985655012"
type input "c thêu"
click at [77, 59] on input "0985655012" at bounding box center [76, 58] width 72 height 9
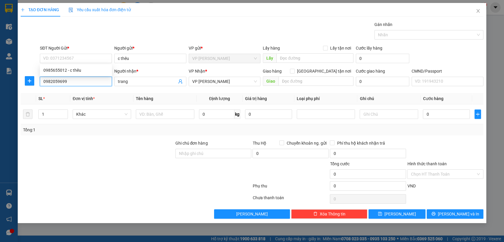
click at [69, 84] on input "0982059699" at bounding box center [76, 81] width 72 height 9
paste input "5655012"
type input "0985655012"
click at [142, 76] on div "Người nhận *" at bounding box center [150, 72] width 72 height 9
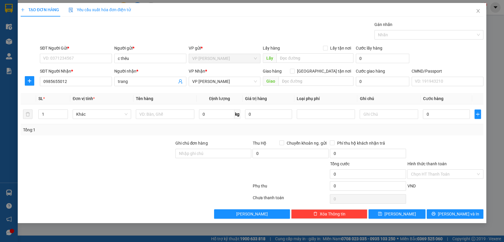
click at [142, 76] on div "Người nhận *" at bounding box center [150, 72] width 72 height 9
click at [142, 80] on input "trang" at bounding box center [147, 81] width 59 height 7
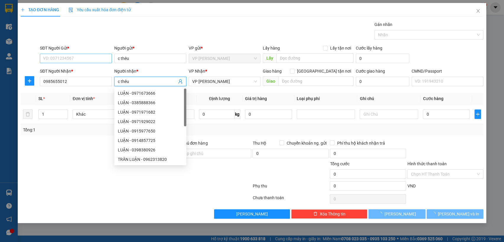
type input "c thêu"
click at [69, 58] on input "SĐT Người Gửi *" at bounding box center [76, 58] width 72 height 9
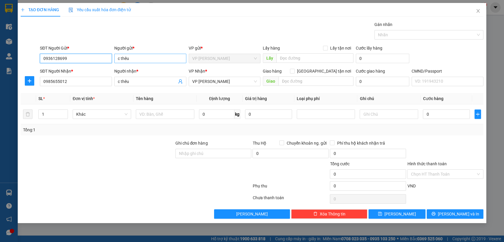
type input "0936128699"
click at [134, 55] on input "c thêu" at bounding box center [150, 58] width 72 height 9
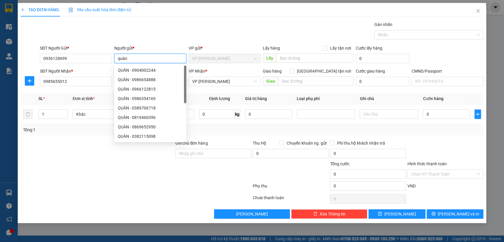
type input "quân"
click at [199, 23] on div "TẠO ĐƠN HÀNG Yêu cầu xuất hóa đơn điện tử Transit Pickup Surcharge Ids Transit …" at bounding box center [252, 111] width 463 height 216
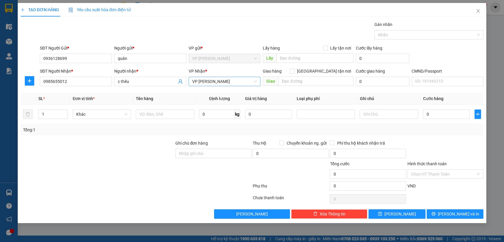
click at [228, 82] on span "VP [PERSON_NAME]" at bounding box center [224, 81] width 65 height 9
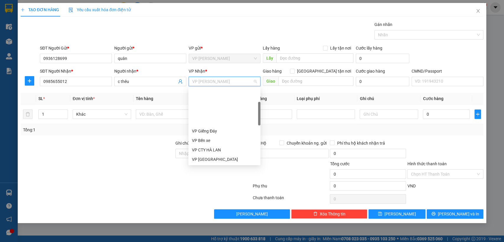
scroll to position [47, 0]
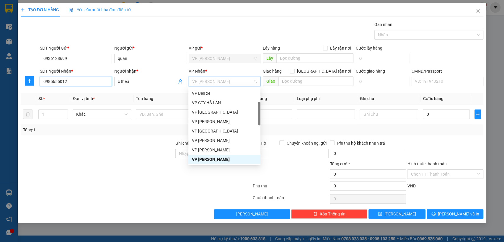
click at [96, 85] on input "0985655012" at bounding box center [76, 81] width 72 height 9
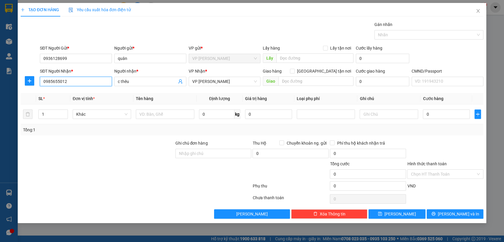
click at [96, 85] on input "0985655012" at bounding box center [76, 81] width 72 height 9
click at [227, 80] on span "VP [PERSON_NAME]" at bounding box center [224, 81] width 65 height 9
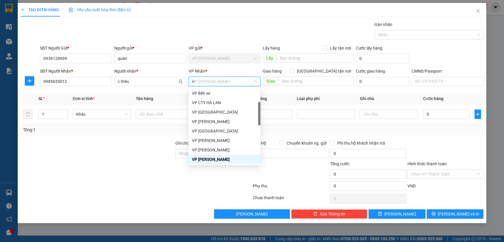
type input "hg"
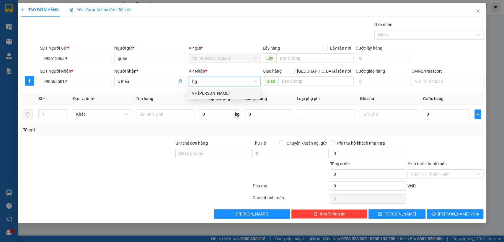
scroll to position [0, 0]
click at [208, 90] on div "VP [PERSON_NAME]" at bounding box center [224, 93] width 65 height 7
click at [173, 118] on input "text" at bounding box center [165, 114] width 59 height 9
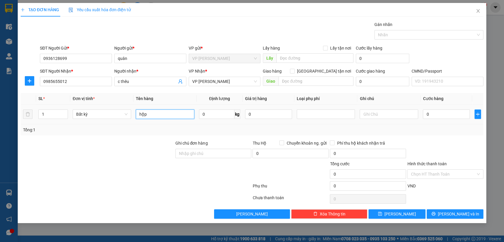
type input "hộp"
type input "4"
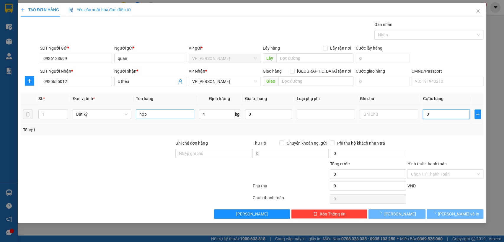
type input "40.000"
click at [447, 123] on td "40.000" at bounding box center [447, 115] width 52 height 20
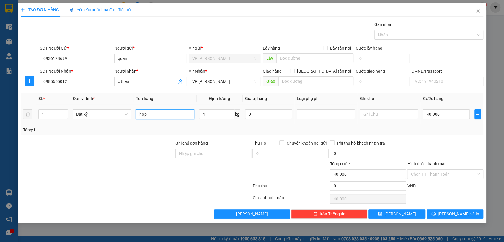
click at [170, 115] on input "hộp" at bounding box center [165, 114] width 59 height 9
click at [221, 116] on input "4" at bounding box center [216, 114] width 35 height 9
click at [170, 114] on input "hộp" at bounding box center [165, 114] width 59 height 9
click at [175, 114] on input "hộp chèq" at bounding box center [165, 114] width 59 height 9
type input "hộp chè"
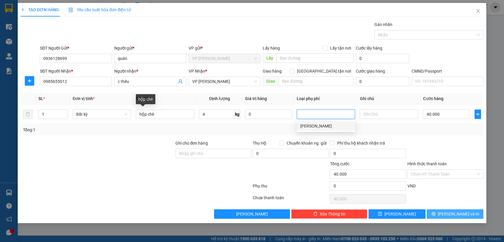
click at [471, 209] on div "Transit Pickup Surcharge Ids Transit Deliver Surcharge Ids Transit Deliver Surc…" at bounding box center [252, 120] width 463 height 198
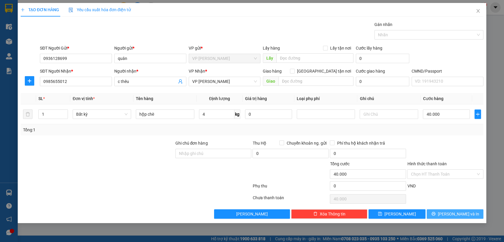
click at [452, 212] on span "[PERSON_NAME] và In" at bounding box center [458, 214] width 41 height 7
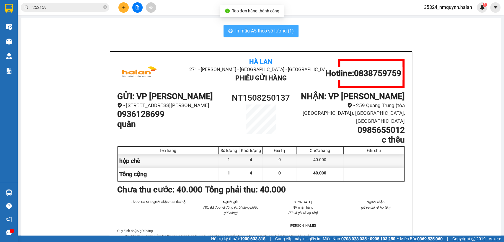
click at [267, 31] on span "In mẫu A5 theo số lượng (1)" at bounding box center [265, 30] width 59 height 7
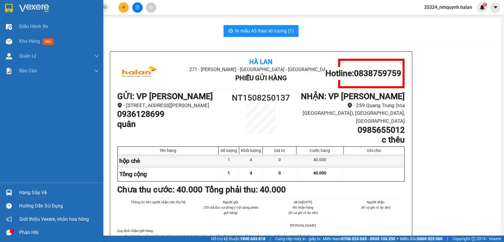
click at [44, 190] on div "Hàng sắp về" at bounding box center [59, 193] width 80 height 9
click at [44, 190] on body "Kết quả tìm kiếm ( 143 ) Bộ lọc Mã ĐH Trạng thái Món hàng Thu hộ Tổng cước Chưa…" at bounding box center [252, 121] width 504 height 242
click at [31, 193] on div "Hàng sắp về" at bounding box center [59, 193] width 80 height 9
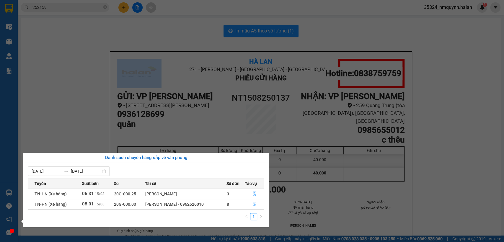
click at [400, 168] on section "Kết quả tìm kiếm ( 143 ) Bộ lọc Mã ĐH Trạng thái Món hàng Thu hộ Tổng cước Chưa…" at bounding box center [252, 121] width 504 height 242
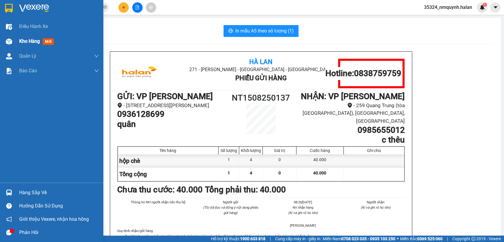
click at [40, 41] on span "Kho hàng" at bounding box center [29, 41] width 21 height 6
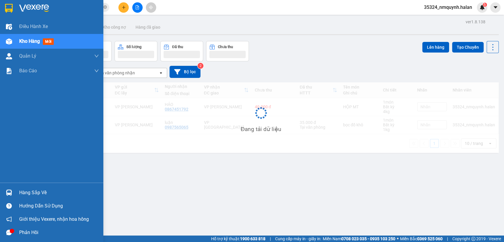
click at [21, 193] on div "Hàng sắp về" at bounding box center [59, 193] width 80 height 9
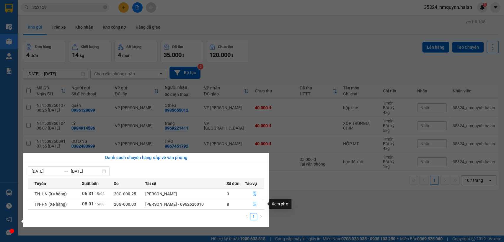
click at [254, 206] on icon "file-done" at bounding box center [255, 204] width 4 height 4
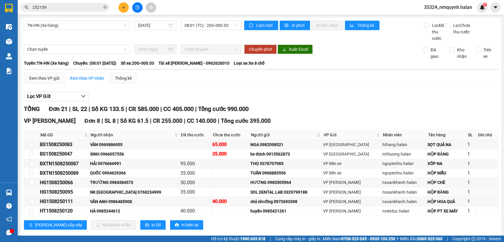
scroll to position [262, 0]
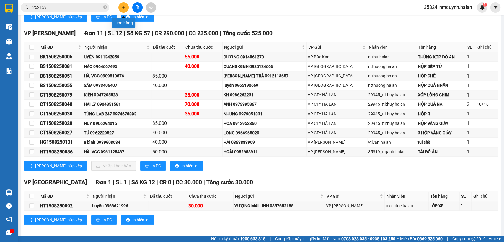
click at [122, 5] on icon "plus" at bounding box center [124, 7] width 4 height 4
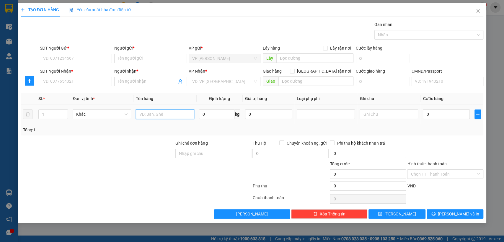
click at [163, 111] on input "text" at bounding box center [165, 114] width 59 height 9
type input "bọc tải"
type input "22"
click at [49, 56] on input "SĐT Người Gửi *" at bounding box center [76, 58] width 72 height 9
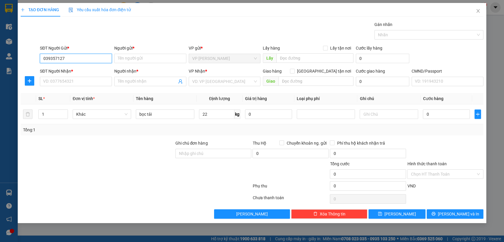
type input "0393571271"
click at [86, 73] on div "0393571271 - VĂN" at bounding box center [75, 70] width 65 height 7
type input "VĂN"
type input "0393571271"
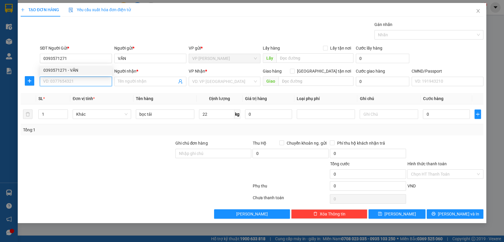
click at [84, 83] on input "SĐT Người Nhận *" at bounding box center [76, 81] width 72 height 9
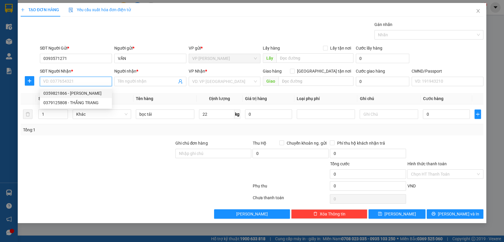
click at [85, 93] on div "0359821866 - [PERSON_NAME]" at bounding box center [75, 93] width 65 height 7
type input "0359821866"
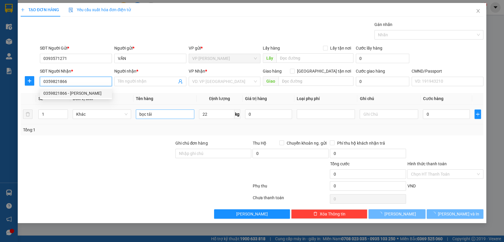
type input "TUẤN ANH"
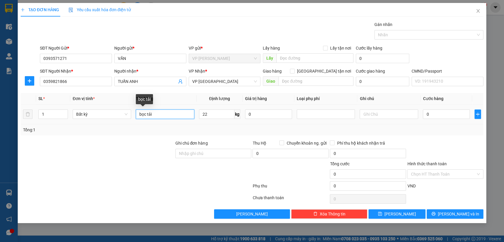
click at [178, 117] on input "bọc tải" at bounding box center [165, 114] width 59 height 9
click at [191, 113] on input "bọc tải" at bounding box center [165, 114] width 59 height 9
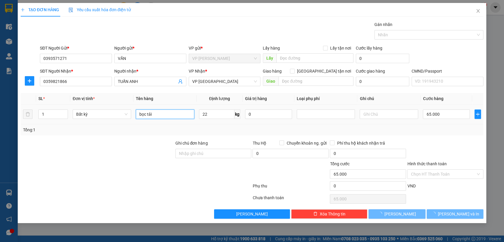
type input "65.000"
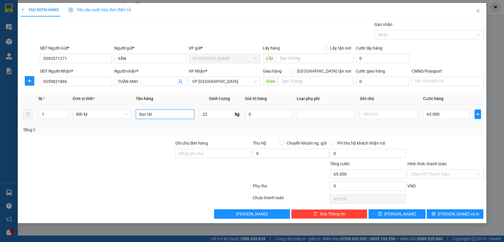
click at [179, 114] on input "bọc tải" at bounding box center [165, 114] width 59 height 9
click at [178, 114] on input "bọc tải" at bounding box center [165, 114] width 59 height 9
type input "bọc tải lk"
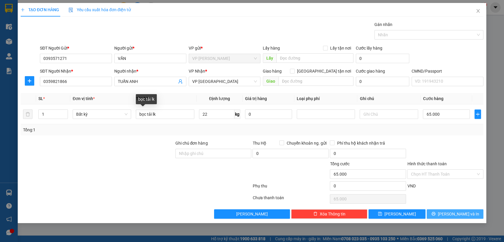
click at [450, 211] on button "[PERSON_NAME] và In" at bounding box center [455, 214] width 57 height 9
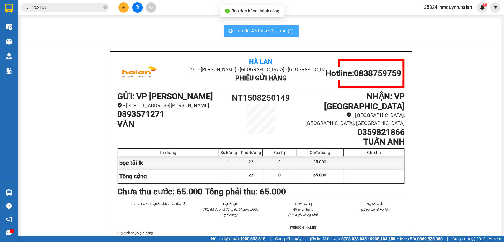
click at [278, 31] on span "In mẫu A5 theo số lượng (1)" at bounding box center [265, 30] width 59 height 7
click at [148, 117] on h1 "0393571271" at bounding box center [171, 114] width 108 height 10
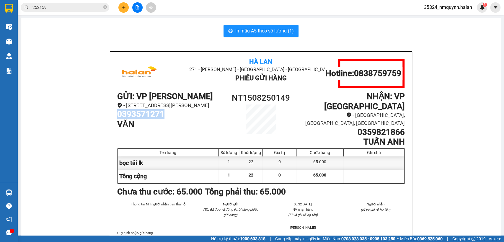
click at [148, 117] on h1 "0393571271" at bounding box center [171, 114] width 108 height 10
copy h1 "0393571271"
click at [121, 10] on button at bounding box center [124, 7] width 10 height 10
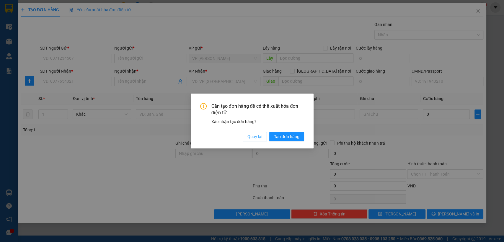
click at [262, 138] on span "Quay lại" at bounding box center [255, 137] width 15 height 7
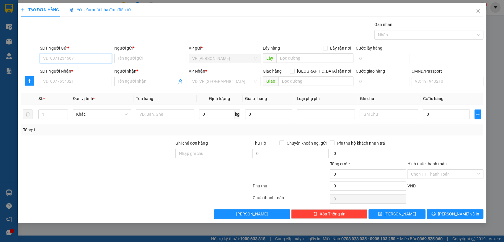
paste input "0393571271"
type input "0393571271"
click at [82, 71] on div "0393571271 - VĂN" at bounding box center [75, 70] width 65 height 7
type input "VĂN"
type input "0393571271"
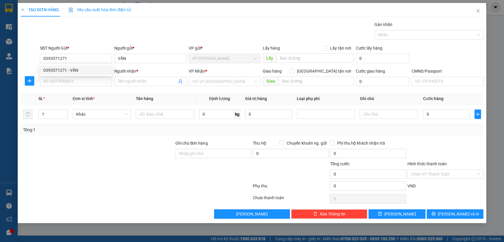
click at [78, 76] on div "SĐT Người Nhận *" at bounding box center [76, 72] width 72 height 9
click at [92, 77] on input "SĐT Người Nhận *" at bounding box center [76, 81] width 72 height 9
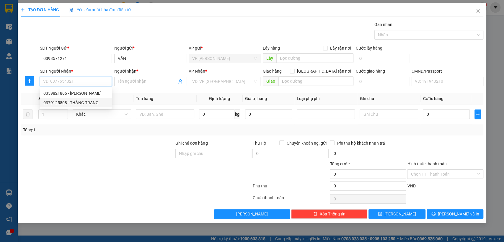
click at [83, 100] on div "0379125808 - THẮNG TRANG" at bounding box center [75, 103] width 65 height 7
type input "0379125808"
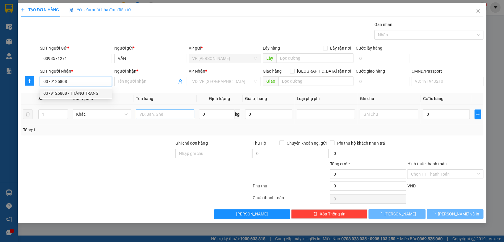
type input "THẮNG TRANG"
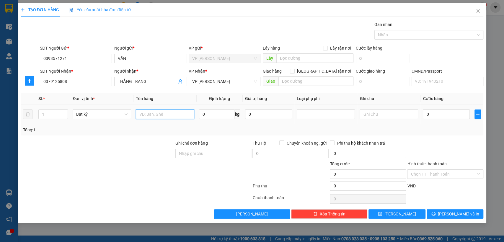
click at [182, 115] on input "text" at bounding box center [165, 114] width 59 height 9
type input "hộp lk"
type input "3"
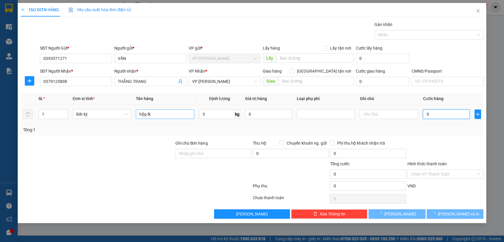
type input "40.000"
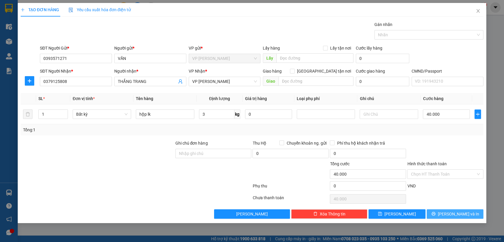
click at [450, 211] on button "[PERSON_NAME] và In" at bounding box center [455, 214] width 57 height 9
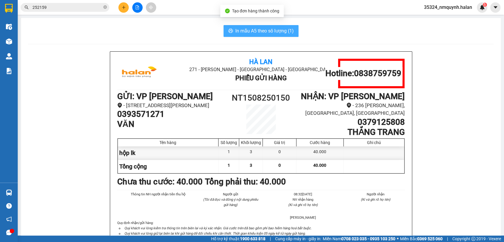
click at [265, 29] on span "In mẫu A5 theo số lượng (1)" at bounding box center [265, 30] width 59 height 7
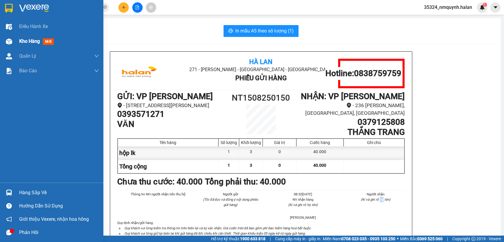
drag, startPoint x: 26, startPoint y: 44, endPoint x: 29, endPoint y: 39, distance: 5.8
click at [26, 44] on span "Kho hàng" at bounding box center [29, 41] width 21 height 6
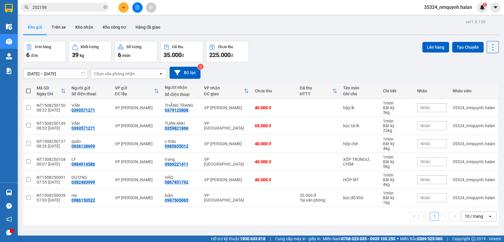
click at [80, 8] on input "252159" at bounding box center [68, 7] width 70 height 7
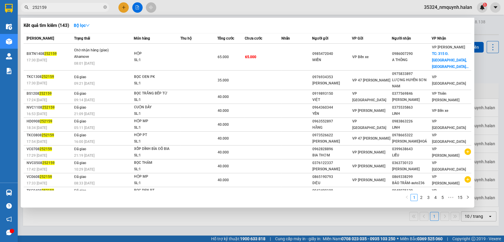
click at [80, 8] on input "252159" at bounding box center [68, 7] width 70 height 7
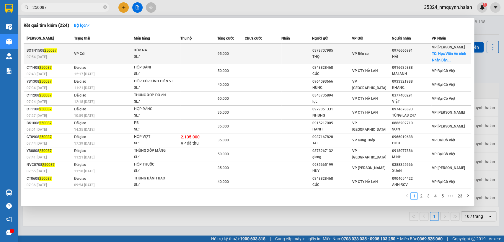
type input "250087"
click at [298, 55] on td at bounding box center [297, 54] width 31 height 20
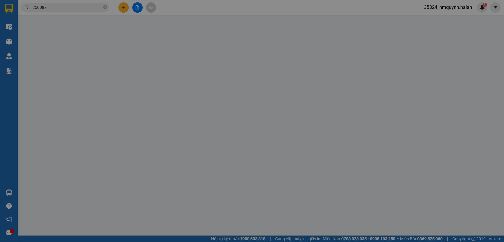
type input "0378707985"
type input "THỌ"
type input "0976666991"
type input "HẢI"
checkbox input "true"
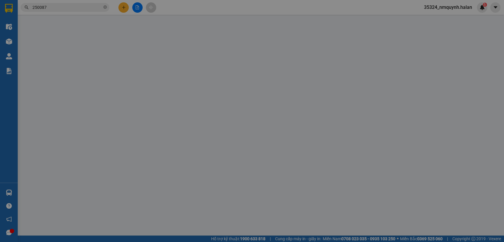
type input "Học Viện An ninh Nhân Dân, 125 Đ. [PERSON_NAME], P. [PERSON_NAME], [GEOGRAPHIC_…"
type input "45.000"
type input "95.000"
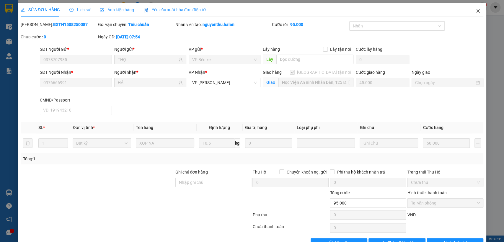
click at [472, 14] on span "Close" at bounding box center [478, 11] width 17 height 17
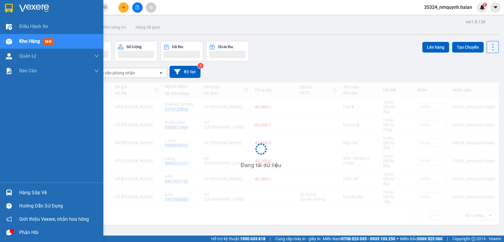
click at [35, 188] on div "Hàng sắp về" at bounding box center [51, 192] width 103 height 13
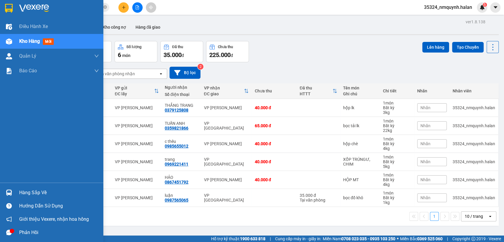
drag, startPoint x: 9, startPoint y: 186, endPoint x: 7, endPoint y: 189, distance: 4.7
click at [9, 186] on div "Điều hành xe Kho hàng mới Quản [PERSON_NAME] lý chuyến Quản lý kiểm kho Báo cáo…" at bounding box center [51, 121] width 103 height 242
click at [7, 190] on img at bounding box center [9, 193] width 6 height 6
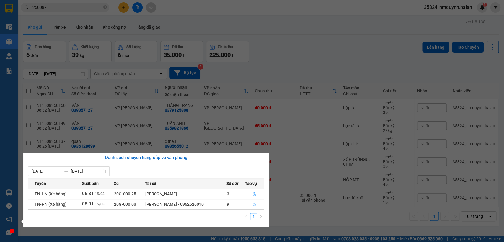
click at [126, 10] on section "Kết quả tìm kiếm ( 224 ) Bộ lọc Mã ĐH Trạng thái Món hàng Thu hộ Tổng cước Chưa…" at bounding box center [252, 121] width 504 height 242
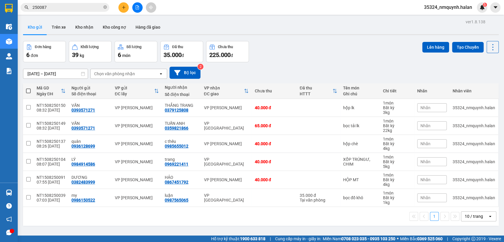
click at [126, 10] on button at bounding box center [124, 7] width 10 height 10
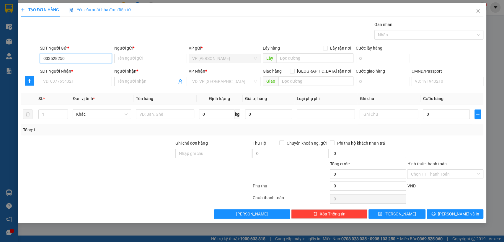
type input "0335282500"
drag, startPoint x: 69, startPoint y: 72, endPoint x: 67, endPoint y: 79, distance: 8.0
click at [69, 72] on div "0335282500 - LB HOÀNG GIA" at bounding box center [75, 70] width 65 height 7
type input "LB HOÀNG GIA"
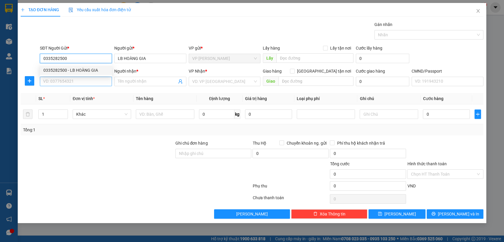
type input "0335282500"
click at [66, 81] on input "SĐT Người Nhận *" at bounding box center [76, 81] width 72 height 9
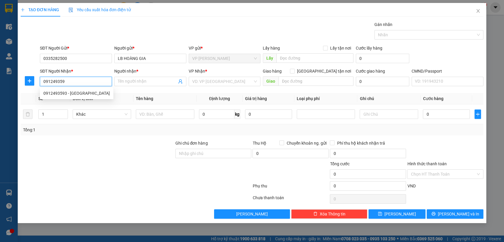
type input "0912493593"
type input "HÀ"
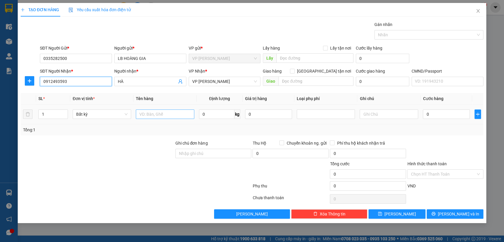
type input "0912493593"
click at [179, 118] on input "text" at bounding box center [165, 114] width 59 height 9
type input "hop r"
type input "1"
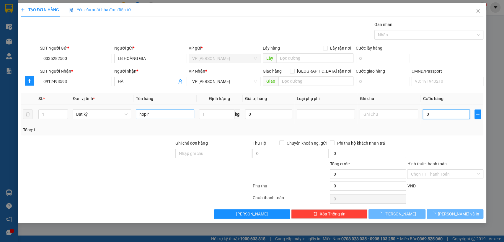
type input "35.000"
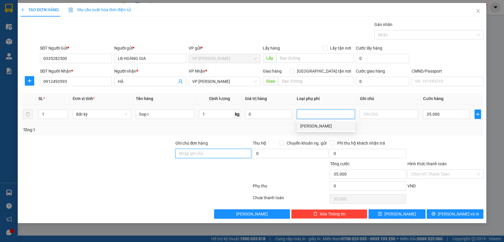
type input "35.000"
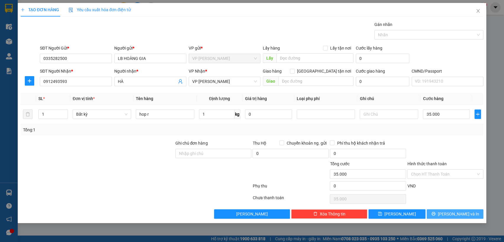
click at [449, 211] on button "[PERSON_NAME] và In" at bounding box center [455, 214] width 57 height 9
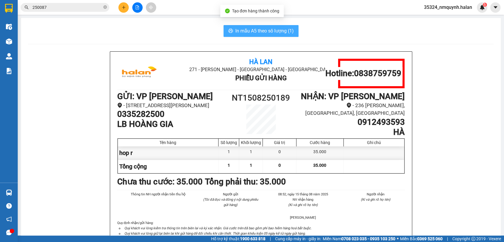
click at [265, 27] on span "In mẫu A5 theo số lượng (1)" at bounding box center [265, 30] width 59 height 7
click at [91, 7] on input "250087" at bounding box center [68, 7] width 70 height 7
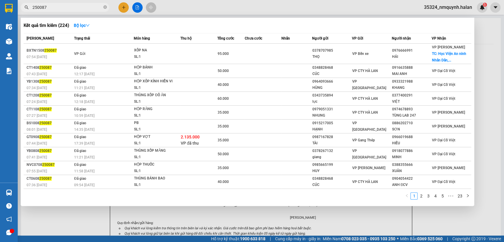
click at [91, 7] on input "250087" at bounding box center [68, 7] width 70 height 7
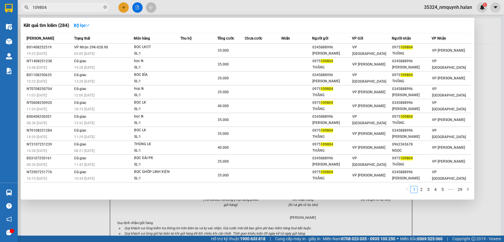
click at [83, 6] on input "109804" at bounding box center [68, 7] width 70 height 7
type input "."
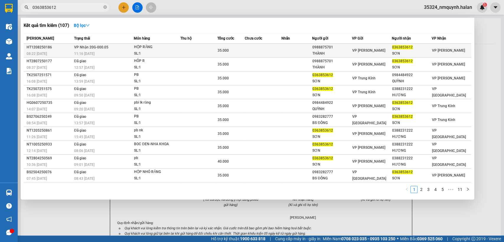
type input "0363853612"
click at [364, 51] on span "VP [PERSON_NAME]" at bounding box center [369, 50] width 33 height 4
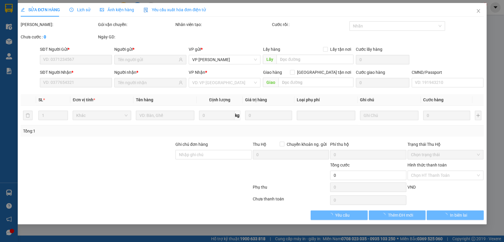
type input "0988875701"
type input "THÀNH"
type input "0363853612"
type input "SƠN"
type input "35.000"
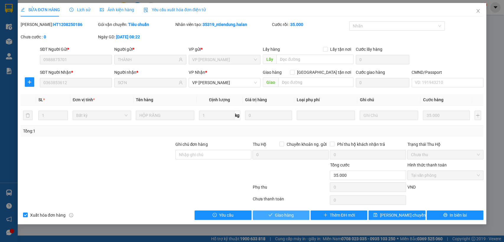
click at [291, 218] on span "Giao hàng" at bounding box center [284, 215] width 19 height 7
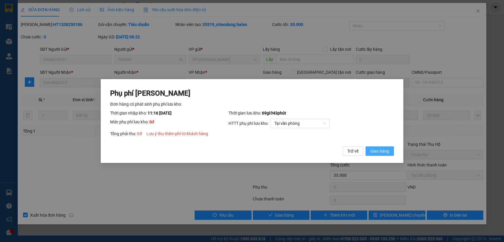
click at [383, 150] on span "Giao hàng" at bounding box center [380, 151] width 19 height 7
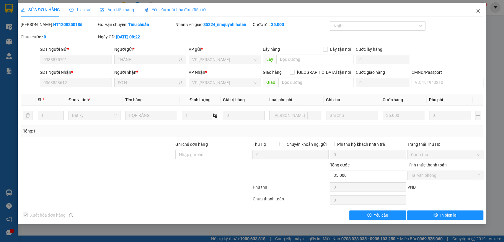
click at [476, 12] on icon "close" at bounding box center [478, 11] width 5 height 5
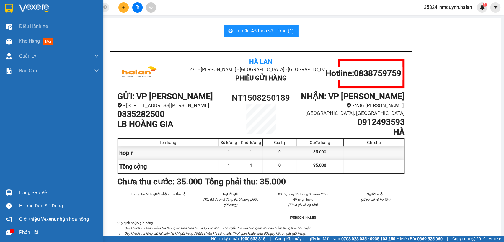
click at [37, 189] on div "Hàng sắp về" at bounding box center [59, 193] width 80 height 9
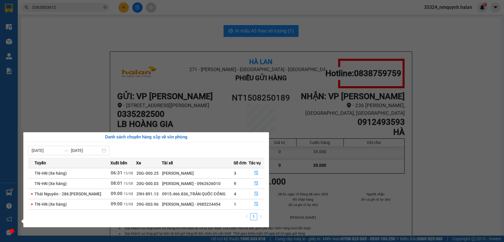
click at [365, 172] on section "Kết quả tìm kiếm ( 107 ) Bộ lọc Mã ĐH Trạng thái Món hàng Thu hộ Tổng cước Chưa…" at bounding box center [252, 121] width 504 height 242
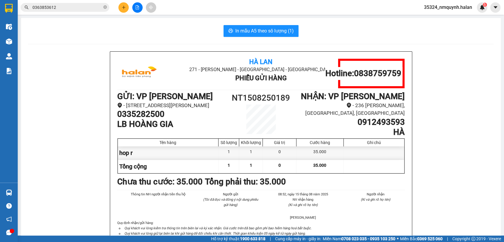
click at [74, 8] on input "0363853612" at bounding box center [68, 7] width 70 height 7
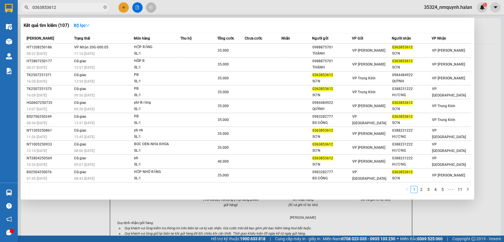
click at [74, 8] on input "0363853612" at bounding box center [68, 7] width 70 height 7
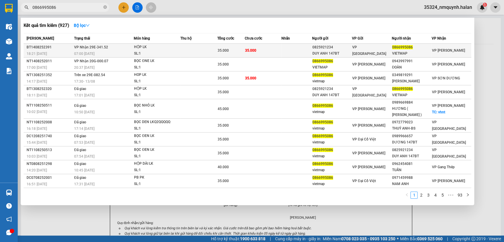
type input "0866995086"
click at [204, 53] on td at bounding box center [199, 51] width 37 height 14
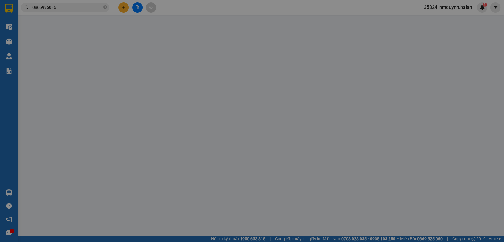
type input "0825921234"
type input "DUY ANH 147BT"
type input "0866995086"
type input "VIETMAP"
type input "35.000"
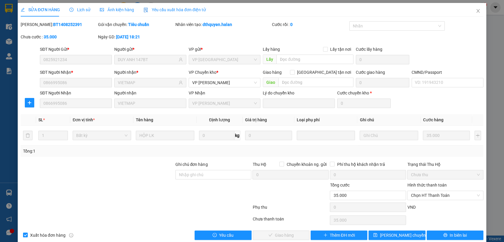
click at [439, 156] on div "Tổng: 1" at bounding box center [252, 151] width 463 height 11
drag, startPoint x: 444, startPoint y: 197, endPoint x: 427, endPoint y: 203, distance: 17.5
click at [443, 197] on span "Chọn HT Thanh Toán" at bounding box center [445, 195] width 69 height 9
click at [430, 147] on div "Tại văn phòng" at bounding box center [441, 145] width 68 height 7
type input "0"
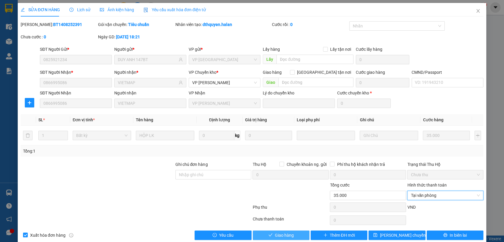
click at [275, 237] on span "Giao hàng" at bounding box center [284, 235] width 19 height 7
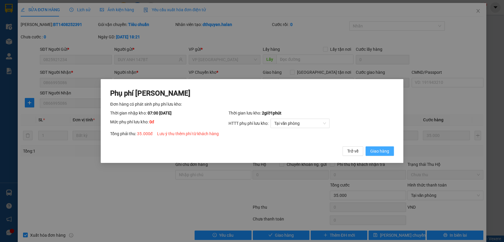
drag, startPoint x: 384, startPoint y: 150, endPoint x: 460, endPoint y: 64, distance: 113.5
click at [386, 148] on span "Giao hàng" at bounding box center [380, 151] width 19 height 7
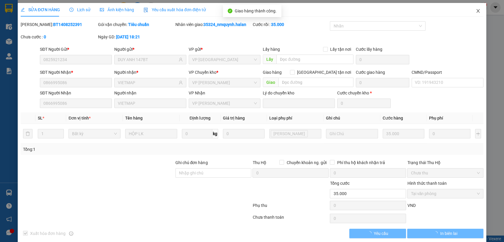
click at [476, 12] on icon "close" at bounding box center [478, 11] width 5 height 5
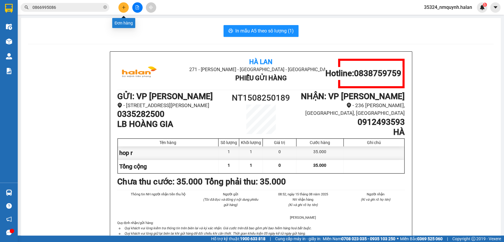
click at [120, 10] on button at bounding box center [124, 7] width 10 height 10
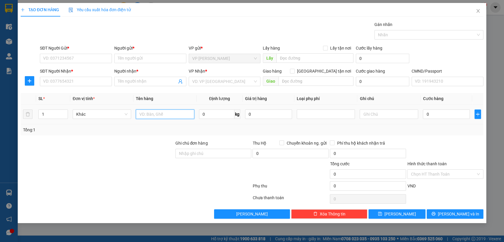
click at [182, 115] on input "text" at bounding box center [165, 114] width 59 height 9
type input "túi đem qao"
type input "2.5"
drag, startPoint x: 90, startPoint y: 53, endPoint x: 89, endPoint y: 57, distance: 3.8
click at [89, 57] on div "SĐT Người Gửi * VD: 0371234567" at bounding box center [76, 55] width 72 height 21
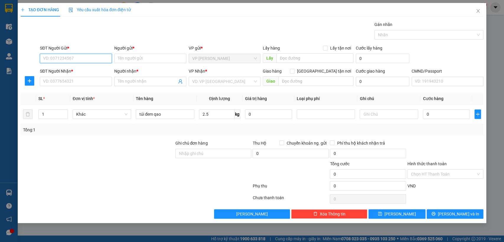
click at [89, 57] on input "SĐT Người Gửi *" at bounding box center [76, 58] width 72 height 9
type input "0359009316"
click at [69, 56] on input "0359009316" at bounding box center [76, 58] width 72 height 9
drag, startPoint x: 74, startPoint y: 69, endPoint x: 74, endPoint y: 72, distance: 3.5
click at [74, 69] on div "0359009316 - thương" at bounding box center [75, 70] width 65 height 7
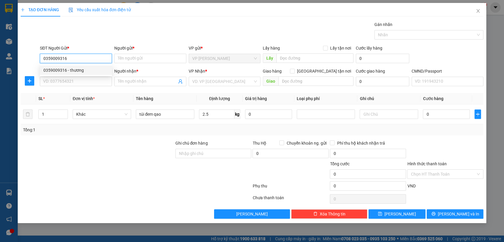
type input "thương"
click at [73, 85] on input "SĐT Người Nhận *" at bounding box center [76, 81] width 72 height 9
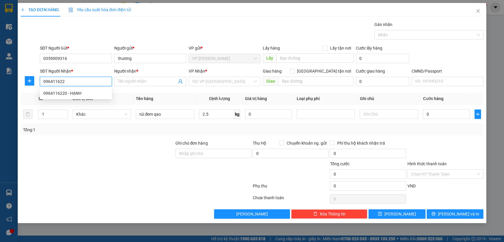
type input "0964116220"
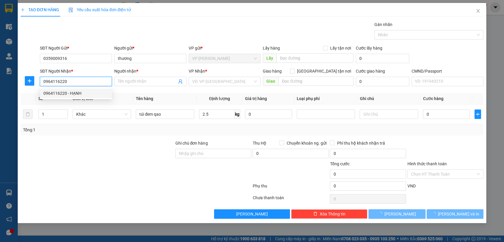
type input "HẠNH"
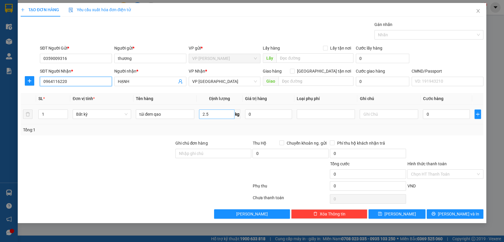
type input "0964116220"
click at [215, 115] on input "2.5" at bounding box center [216, 114] width 35 height 9
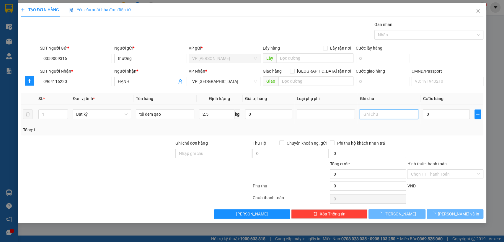
type input "40.000"
click at [457, 140] on div at bounding box center [445, 150] width 77 height 21
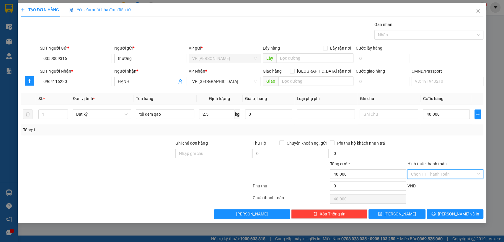
click at [449, 170] on input "Hình thức thanh toán" at bounding box center [443, 174] width 65 height 9
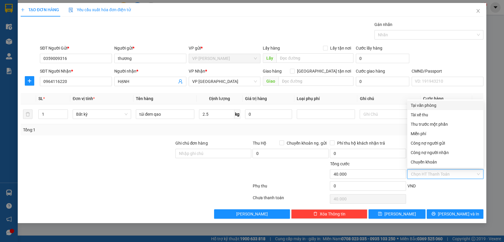
click at [441, 105] on div "Tại văn phòng" at bounding box center [445, 105] width 69 height 7
type input "0"
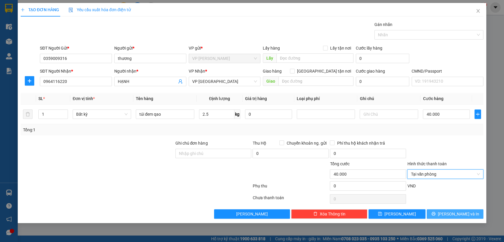
drag, startPoint x: 470, startPoint y: 216, endPoint x: 450, endPoint y: 203, distance: 24.2
click at [470, 215] on button "[PERSON_NAME] và In" at bounding box center [455, 214] width 57 height 9
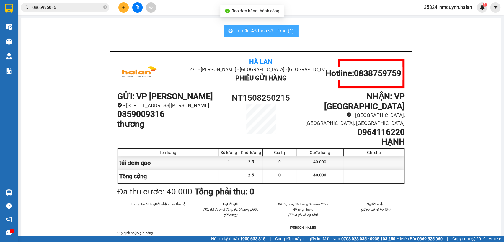
drag, startPoint x: 253, startPoint y: 26, endPoint x: 258, endPoint y: 27, distance: 5.7
click at [253, 26] on button "In mẫu A5 theo số lượng (1)" at bounding box center [261, 31] width 75 height 12
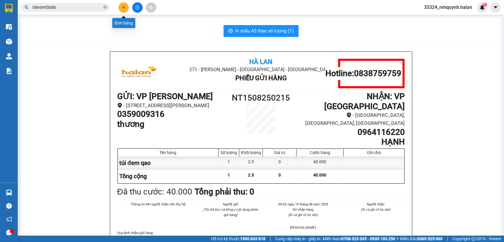
click at [123, 4] on button at bounding box center [124, 7] width 10 height 10
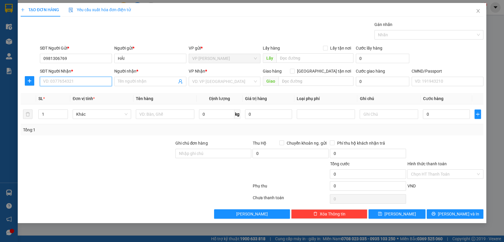
click at [82, 77] on input "SĐT Người Nhận *" at bounding box center [76, 81] width 72 height 9
drag, startPoint x: 78, startPoint y: 92, endPoint x: 109, endPoint y: 92, distance: 31.0
click at [80, 92] on div "0978721788 - LONG" at bounding box center [75, 93] width 65 height 7
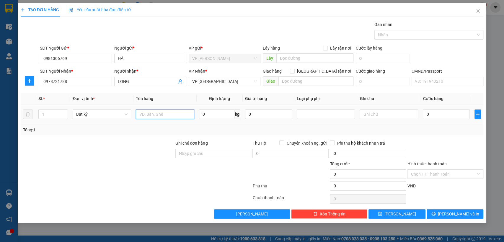
click at [174, 116] on input "text" at bounding box center [165, 114] width 59 height 9
click at [205, 79] on span "VP [GEOGRAPHIC_DATA]" at bounding box center [224, 81] width 65 height 9
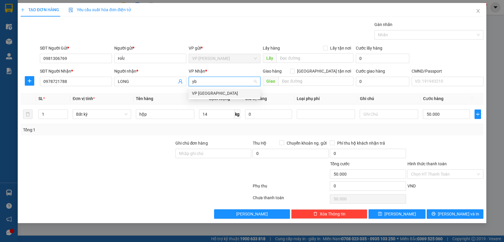
click at [203, 93] on div "VP [GEOGRAPHIC_DATA]" at bounding box center [224, 93] width 65 height 7
drag, startPoint x: 26, startPoint y: 81, endPoint x: 81, endPoint y: 86, distance: 55.5
click at [26, 81] on span "plus" at bounding box center [29, 81] width 9 height 5
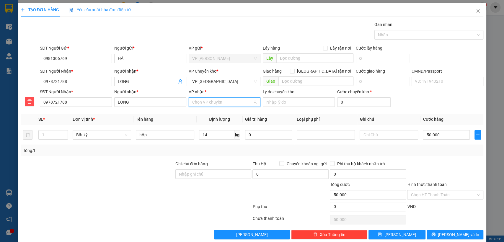
click at [213, 99] on input "VP nhận *" at bounding box center [222, 102] width 61 height 9
click at [173, 133] on input "hộp" at bounding box center [165, 134] width 59 height 9
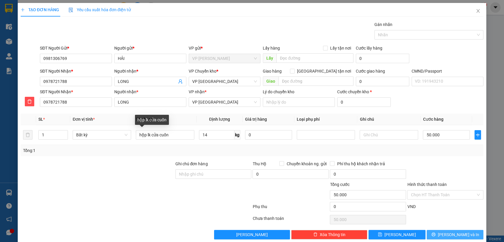
scroll to position [9, 0]
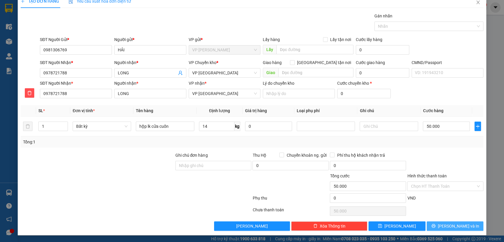
click at [439, 230] on button "[PERSON_NAME] và In" at bounding box center [455, 226] width 57 height 9
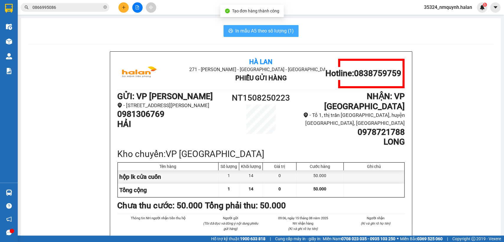
click at [264, 32] on span "In mẫu A5 theo số lượng (1)" at bounding box center [265, 30] width 59 height 7
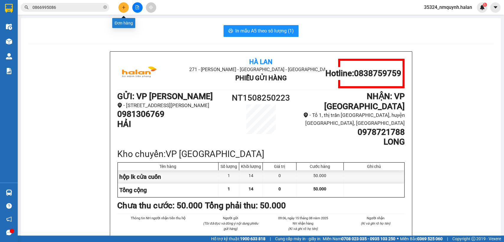
click at [125, 7] on icon "plus" at bounding box center [123, 7] width 3 height 0
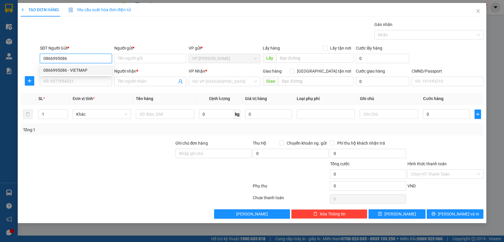
click at [74, 72] on div "0866995086 - VIETMAP" at bounding box center [75, 70] width 65 height 7
click at [77, 80] on input "SĐT Người Nhận *" at bounding box center [76, 81] width 72 height 9
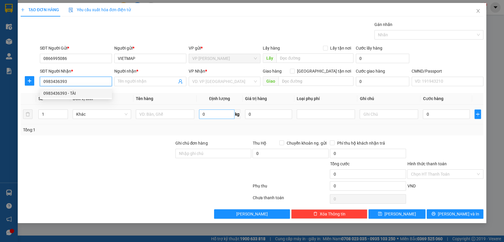
drag, startPoint x: 82, startPoint y: 91, endPoint x: 226, endPoint y: 112, distance: 144.8
click at [84, 91] on div "0983436393 - TÀI" at bounding box center [75, 93] width 65 height 7
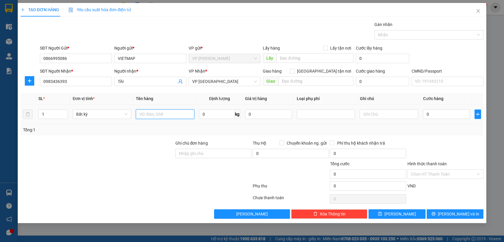
click at [185, 117] on input "text" at bounding box center [165, 114] width 59 height 9
click at [411, 137] on div "Transit Pickup Surcharge Ids Transit Deliver Surcharge Ids Transit Deliver Surc…" at bounding box center [252, 120] width 463 height 198
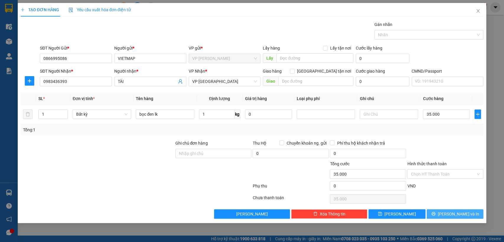
drag, startPoint x: 454, startPoint y: 210, endPoint x: 471, endPoint y: 211, distance: 17.2
click at [455, 210] on button "[PERSON_NAME] và In" at bounding box center [455, 214] width 57 height 9
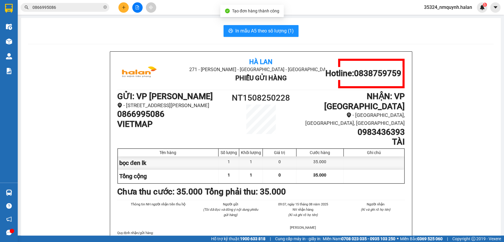
click at [285, 30] on span "In mẫu A5 theo số lượng (1)" at bounding box center [265, 30] width 59 height 7
click at [125, 5] on icon "plus" at bounding box center [124, 7] width 4 height 4
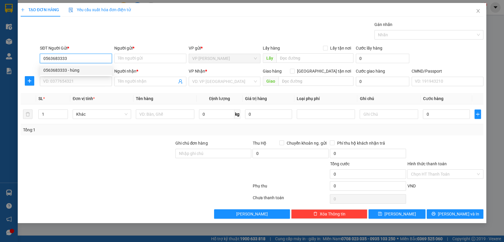
drag, startPoint x: 92, startPoint y: 69, endPoint x: 86, endPoint y: 79, distance: 10.7
click at [91, 69] on div "0563683333 - hùng" at bounding box center [75, 70] width 65 height 7
drag, startPoint x: 86, startPoint y: 79, endPoint x: 98, endPoint y: 86, distance: 13.6
click at [86, 79] on input "SĐT Người Nhận *" at bounding box center [76, 81] width 72 height 9
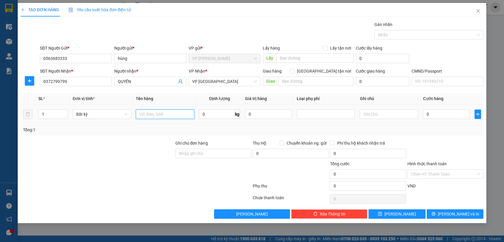
click at [165, 114] on input "text" at bounding box center [165, 114] width 59 height 9
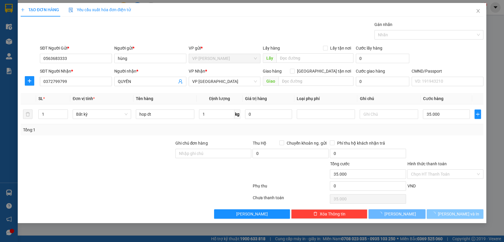
click at [473, 209] on div "Transit Pickup Surcharge Ids Transit Deliver Surcharge Ids Transit Deliver Surc…" at bounding box center [252, 120] width 463 height 198
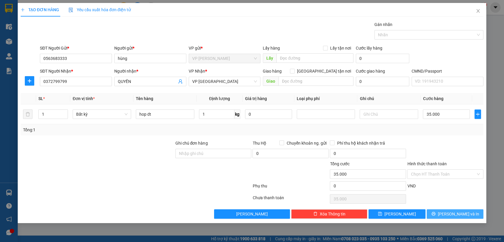
click at [436, 213] on icon "printer" at bounding box center [434, 214] width 4 height 4
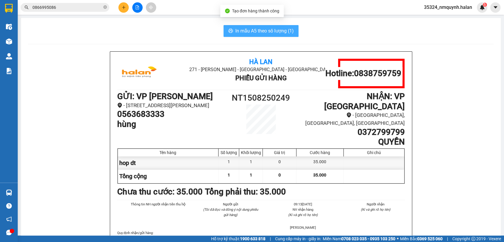
click at [269, 36] on button "In mẫu A5 theo số lượng (1)" at bounding box center [261, 31] width 75 height 12
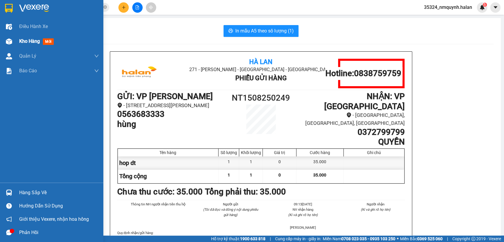
click at [12, 39] on div at bounding box center [9, 41] width 10 height 10
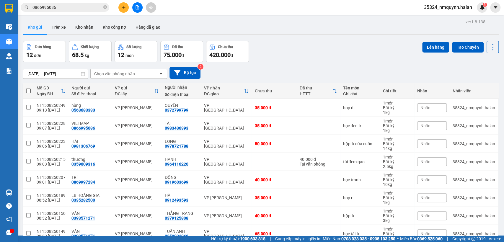
click at [31, 90] on th at bounding box center [28, 91] width 11 height 16
click at [27, 91] on span at bounding box center [28, 91] width 5 height 5
click at [28, 88] on input "checkbox" at bounding box center [28, 88] width 0 height 0
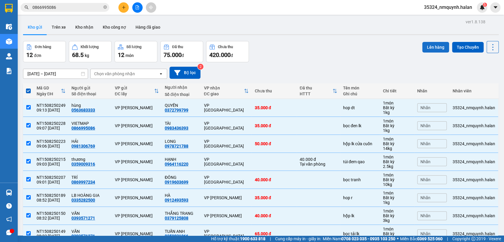
click at [423, 47] on button "Lên hàng" at bounding box center [436, 47] width 27 height 11
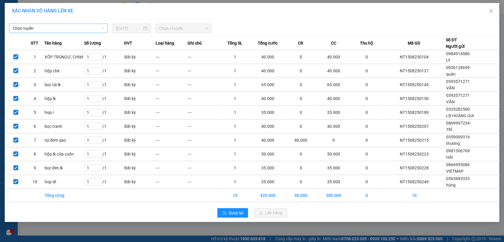
click at [45, 27] on span "Chọn tuyến" at bounding box center [59, 28] width 92 height 9
click at [47, 50] on div "HN-TN (Xe hàng)" at bounding box center [59, 49] width 92 height 7
click at [190, 30] on span "Chọn chuyến" at bounding box center [183, 28] width 48 height 9
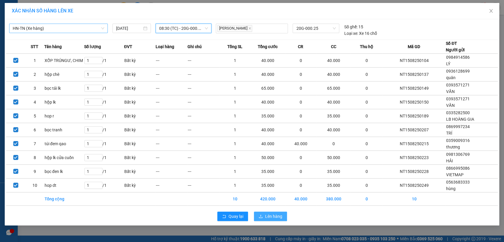
click at [276, 220] on button "Lên hàng" at bounding box center [270, 216] width 33 height 9
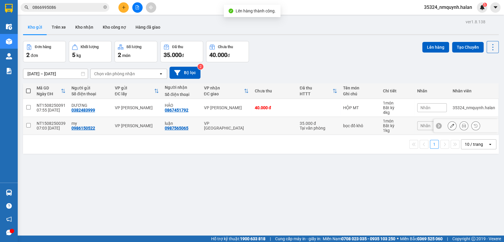
click at [260, 124] on td at bounding box center [274, 126] width 45 height 18
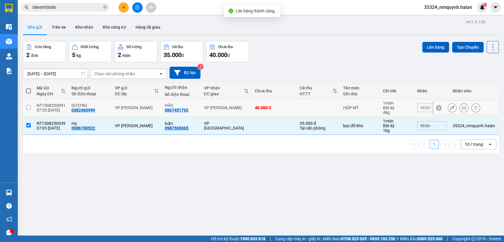
drag, startPoint x: 293, startPoint y: 112, endPoint x: 332, endPoint y: 111, distance: 39.3
click at [294, 112] on tr "NT1508250091 07:55 [DATE] DƯƠNG 0382483999 VP [PERSON_NAME] HẢO 0867451792 VP […" at bounding box center [261, 108] width 476 height 18
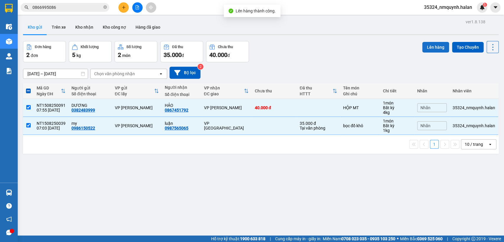
click at [429, 46] on button "Lên hàng" at bounding box center [436, 47] width 27 height 11
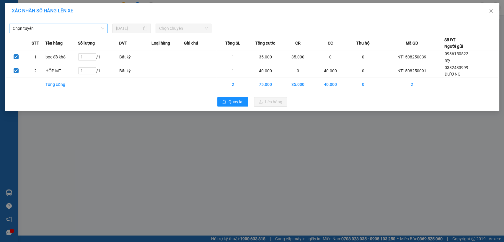
click at [86, 25] on span "Chọn tuyến" at bounding box center [59, 28] width 92 height 9
drag, startPoint x: 60, startPoint y: 51, endPoint x: 152, endPoint y: 40, distance: 93.2
click at [60, 51] on div "HN-TN (Xe hàng)" at bounding box center [59, 49] width 92 height 7
click at [193, 29] on span "Chọn chuyến" at bounding box center [183, 28] width 48 height 9
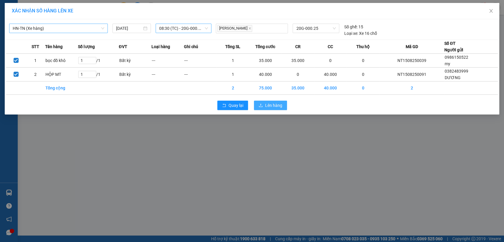
click at [269, 105] on span "Lên hàng" at bounding box center [273, 105] width 17 height 7
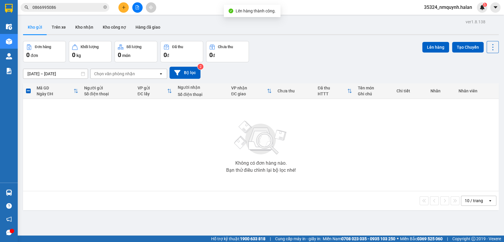
click at [474, 199] on div "10 / trang" at bounding box center [474, 201] width 18 height 6
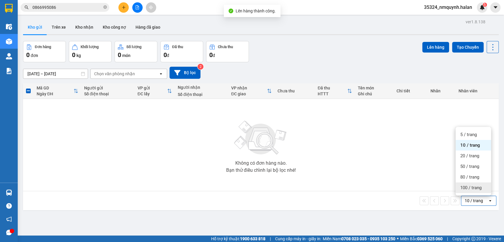
click at [476, 188] on span "100 / trang" at bounding box center [471, 188] width 21 height 6
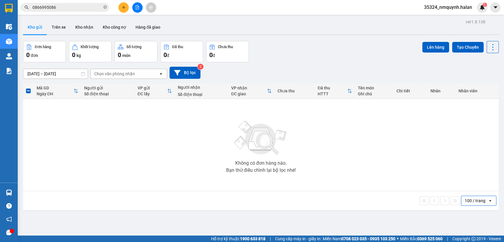
click at [83, 8] on input "0866995086" at bounding box center [68, 7] width 70 height 7
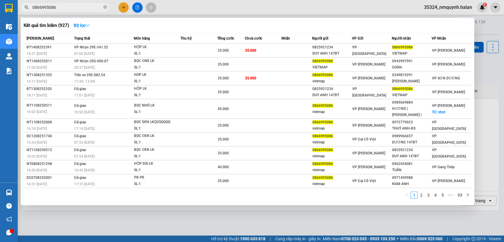
click at [83, 8] on input "0866995086" at bounding box center [68, 7] width 70 height 7
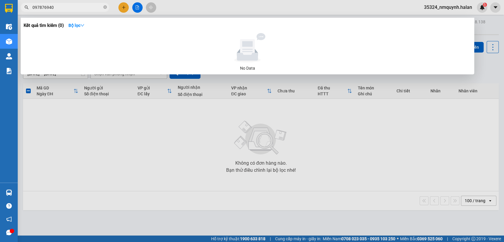
click at [97, 8] on input "097876940" at bounding box center [68, 7] width 70 height 7
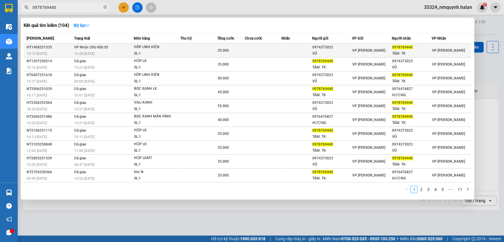
click at [151, 54] on div "SL: 1" at bounding box center [156, 54] width 44 height 7
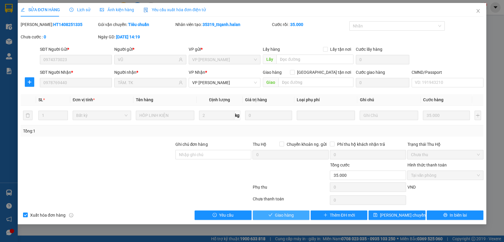
click at [297, 214] on button "Giao hàng" at bounding box center [281, 215] width 57 height 9
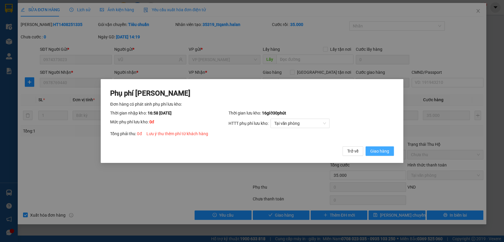
click at [376, 154] on span "Giao hàng" at bounding box center [380, 151] width 19 height 7
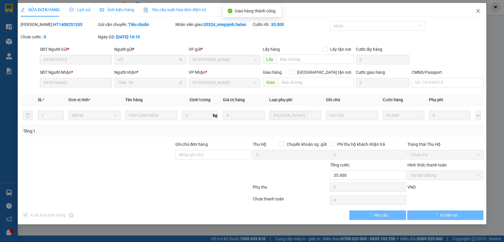
click at [478, 14] on span "Close" at bounding box center [478, 11] width 17 height 17
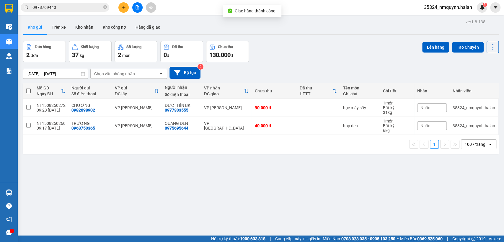
click at [78, 7] on input "0978769440" at bounding box center [68, 7] width 70 height 7
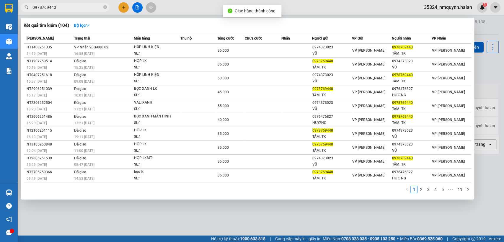
click at [78, 7] on input "0978769440" at bounding box center [68, 7] width 70 height 7
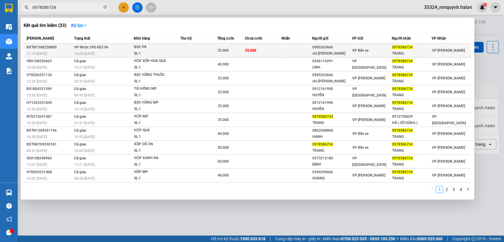
click at [260, 52] on td "35.000" at bounding box center [263, 51] width 37 height 14
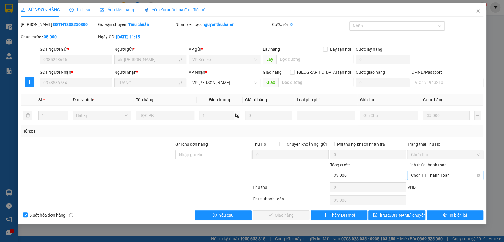
drag, startPoint x: 428, startPoint y: 176, endPoint x: 424, endPoint y: 179, distance: 4.2
click at [427, 177] on span "Chọn HT Thanh Toán" at bounding box center [445, 175] width 69 height 9
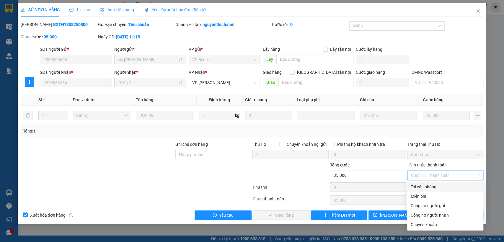
click at [424, 189] on div "Tại văn phòng" at bounding box center [445, 187] width 69 height 7
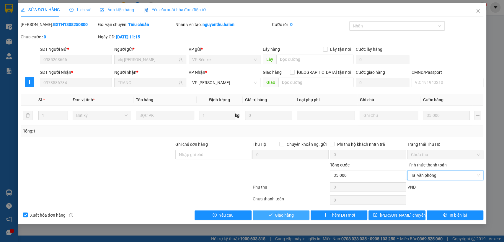
click at [284, 212] on span "Giao hàng" at bounding box center [284, 215] width 19 height 7
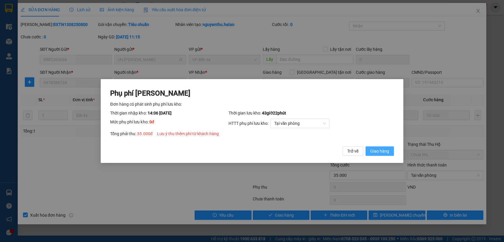
click at [384, 152] on span "Giao hàng" at bounding box center [380, 151] width 19 height 7
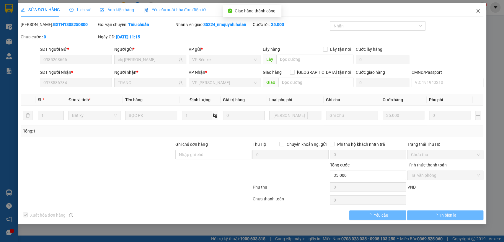
click at [481, 11] on span "Close" at bounding box center [478, 11] width 17 height 17
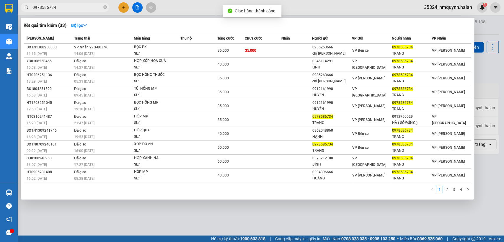
click at [95, 6] on input "0978586734" at bounding box center [68, 7] width 70 height 7
click at [62, 9] on input "0978586734" at bounding box center [68, 7] width 70 height 7
paste input "11227618"
